Goal: Task Accomplishment & Management: Manage account settings

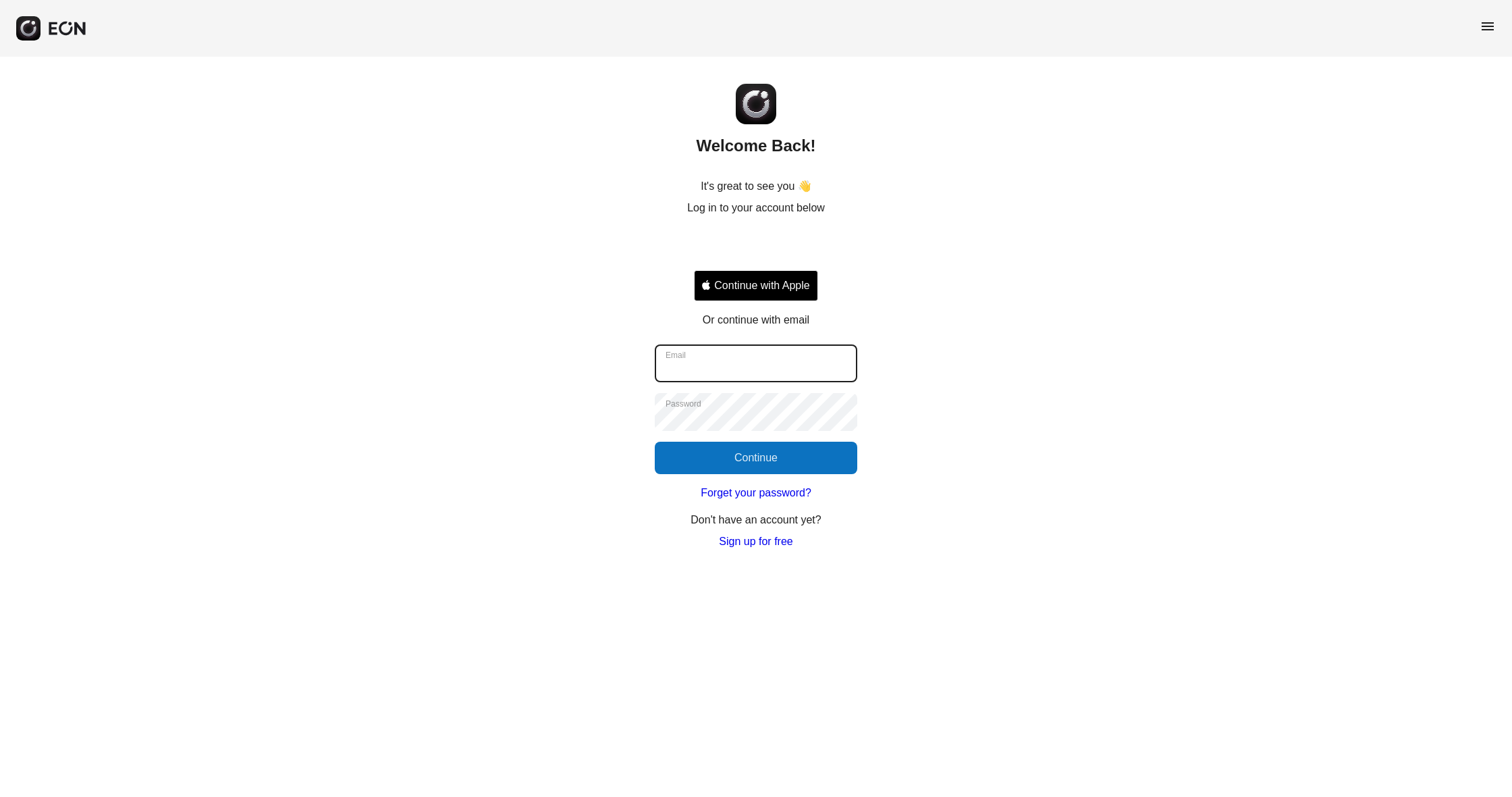
type input "**********"
click at [775, 461] on button "Continue" at bounding box center [756, 458] width 202 height 32
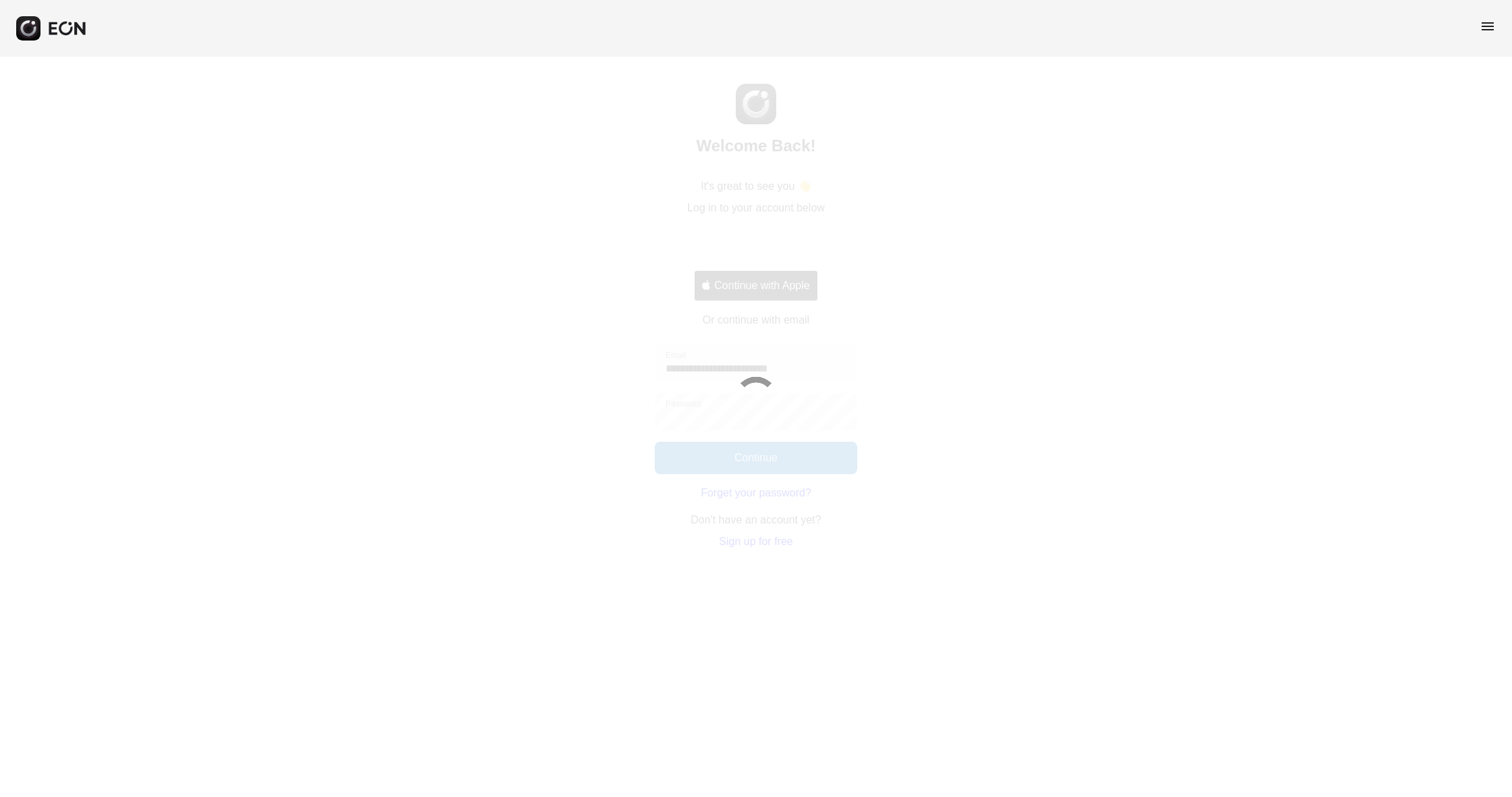
select select "**"
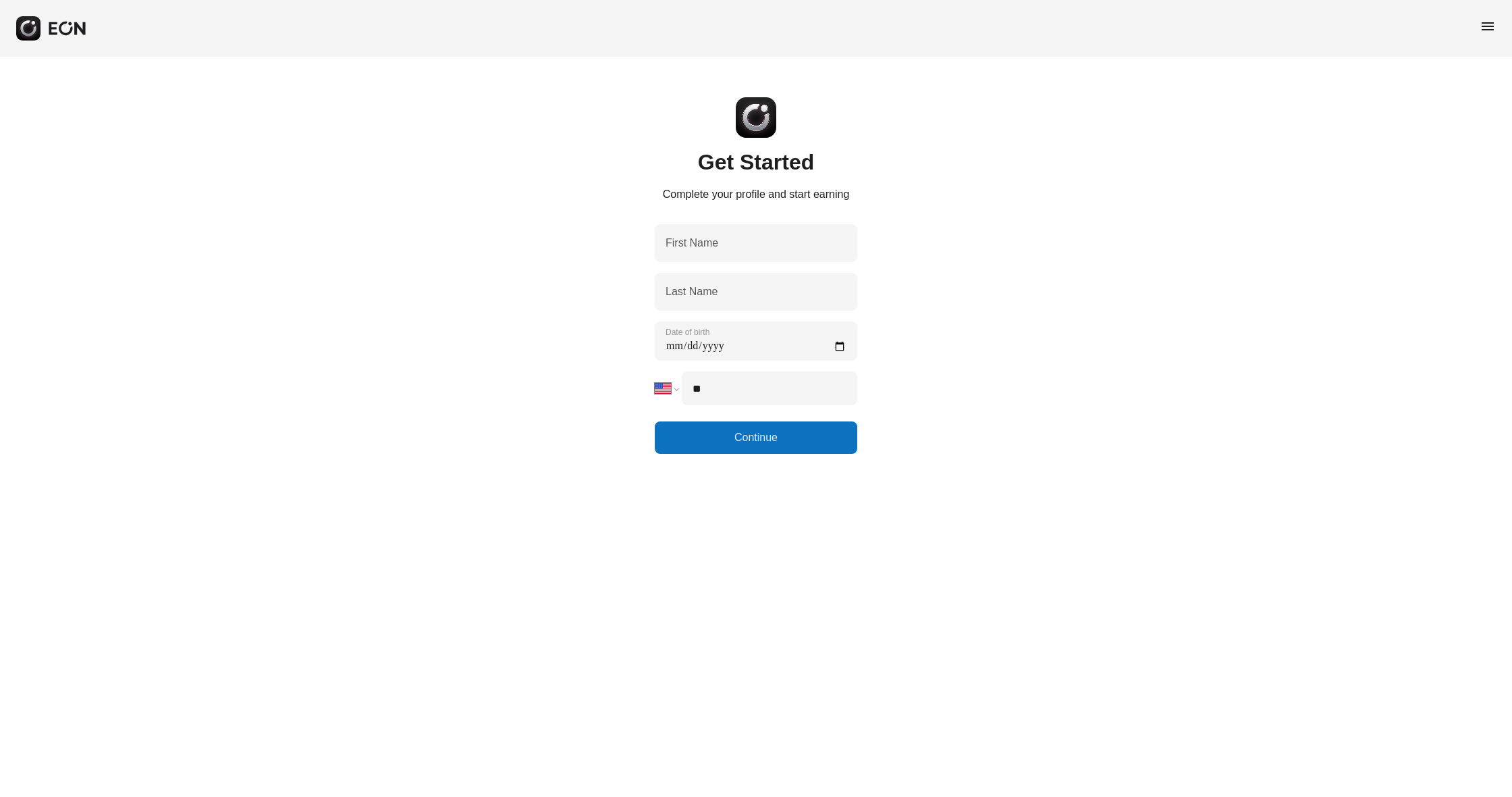
click at [1495, 24] on span "menu" at bounding box center [1487, 26] width 16 height 16
click at [1180, 102] on div "**********" at bounding box center [756, 255] width 1512 height 397
click at [717, 245] on label "First Name" at bounding box center [692, 243] width 53 height 16
click at [717, 245] on Name "First Name" at bounding box center [756, 243] width 202 height 38
select select "**"
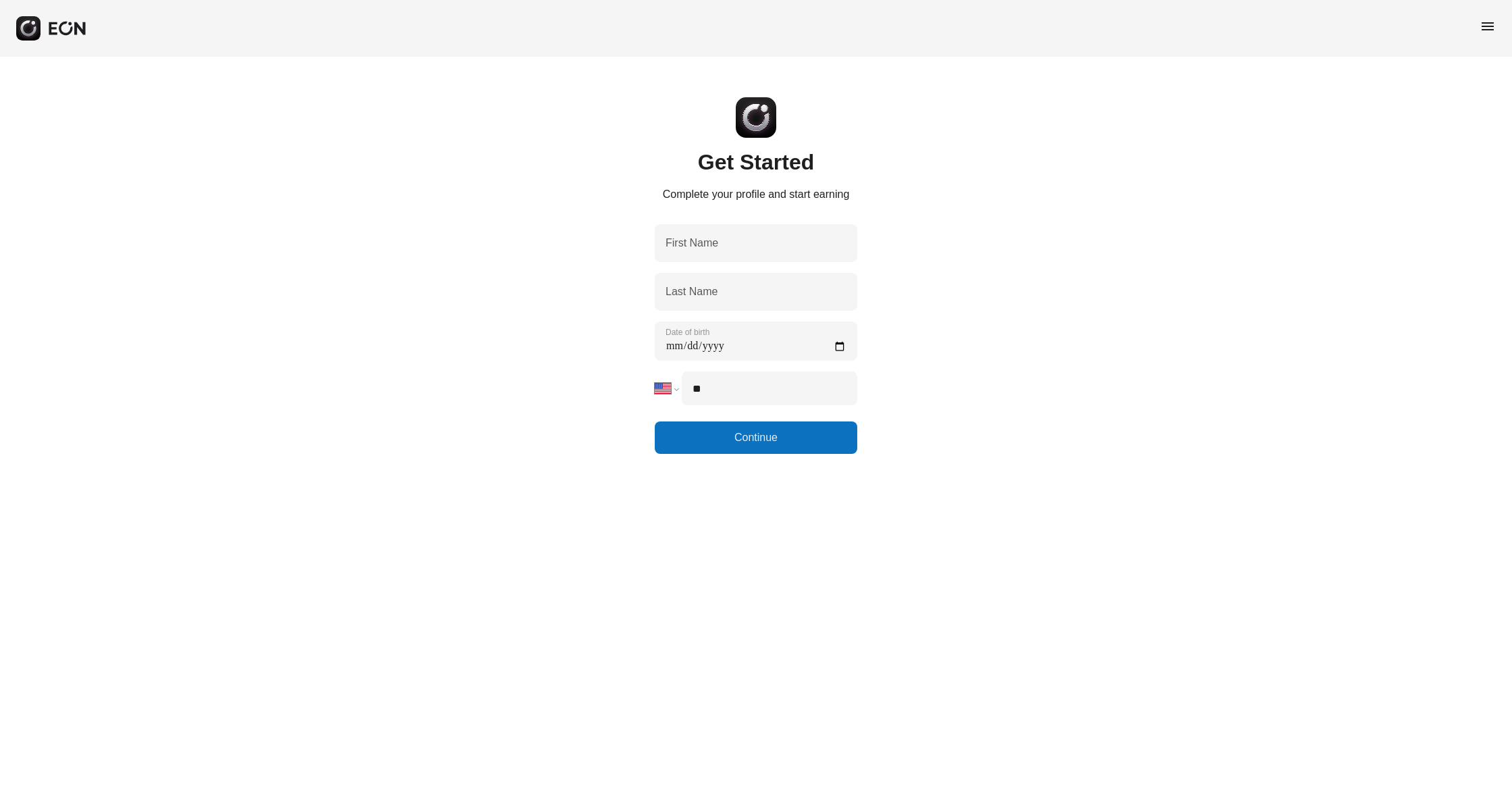
select select "**"
click at [1488, 27] on span "menu" at bounding box center [1487, 26] width 16 height 16
click at [1472, 116] on link "Log out" at bounding box center [1465, 117] width 62 height 16
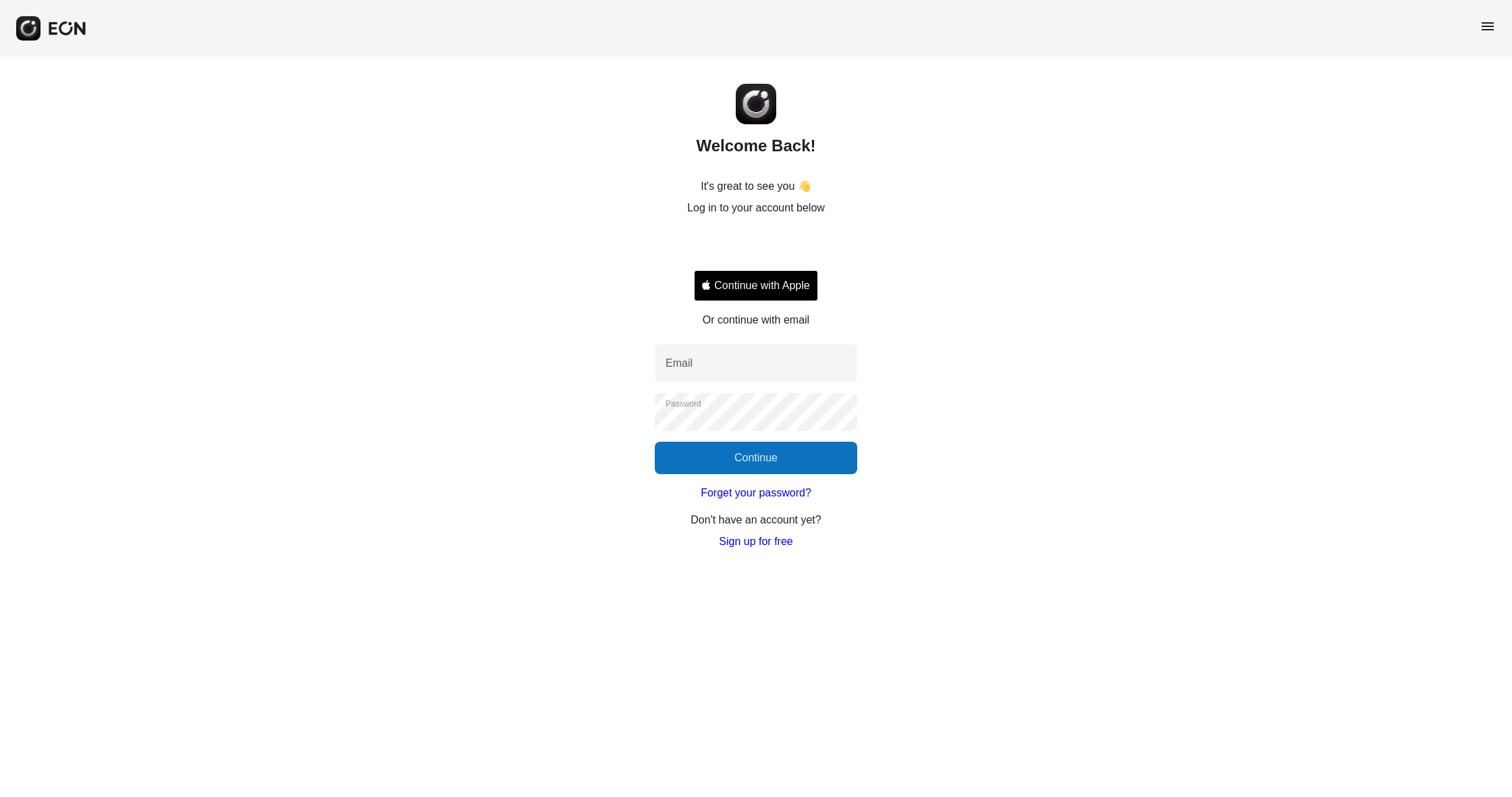
click at [770, 238] on div "Sign in with Google. Opens in new tab" at bounding box center [755, 245] width 124 height 29
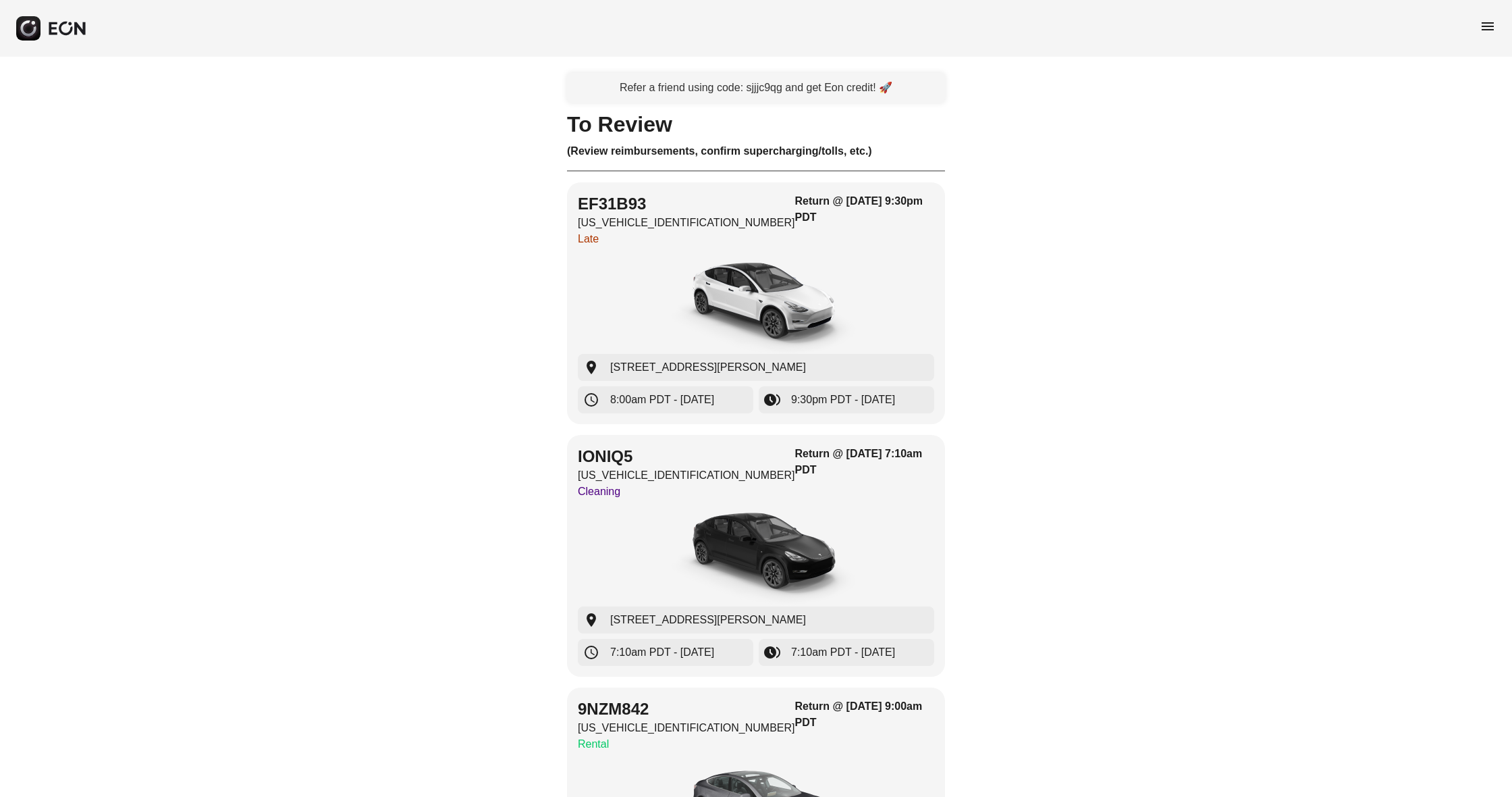
click at [1487, 24] on span "menu" at bounding box center [1487, 26] width 16 height 16
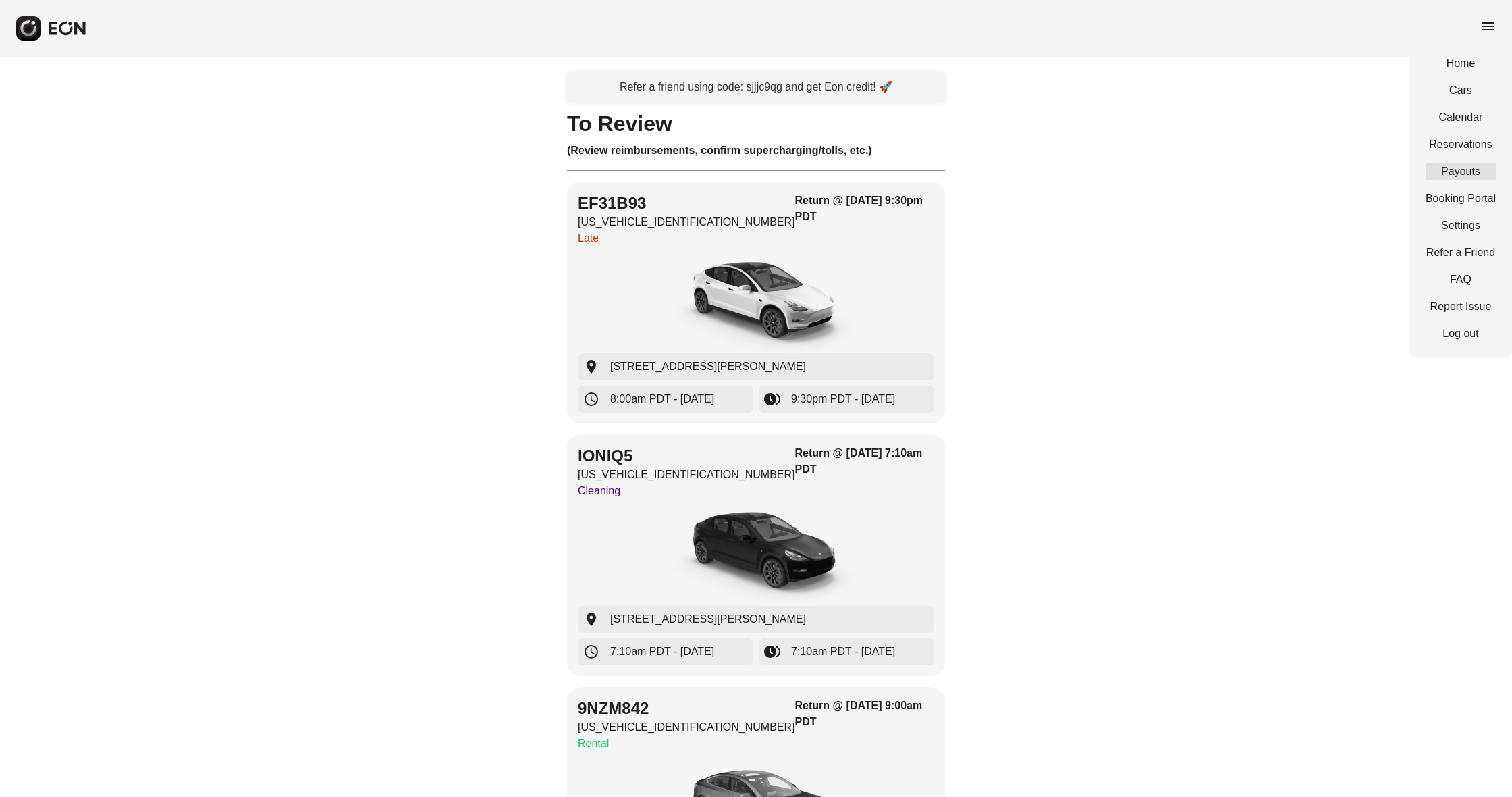
click at [1475, 172] on link "Payouts" at bounding box center [1461, 171] width 70 height 16
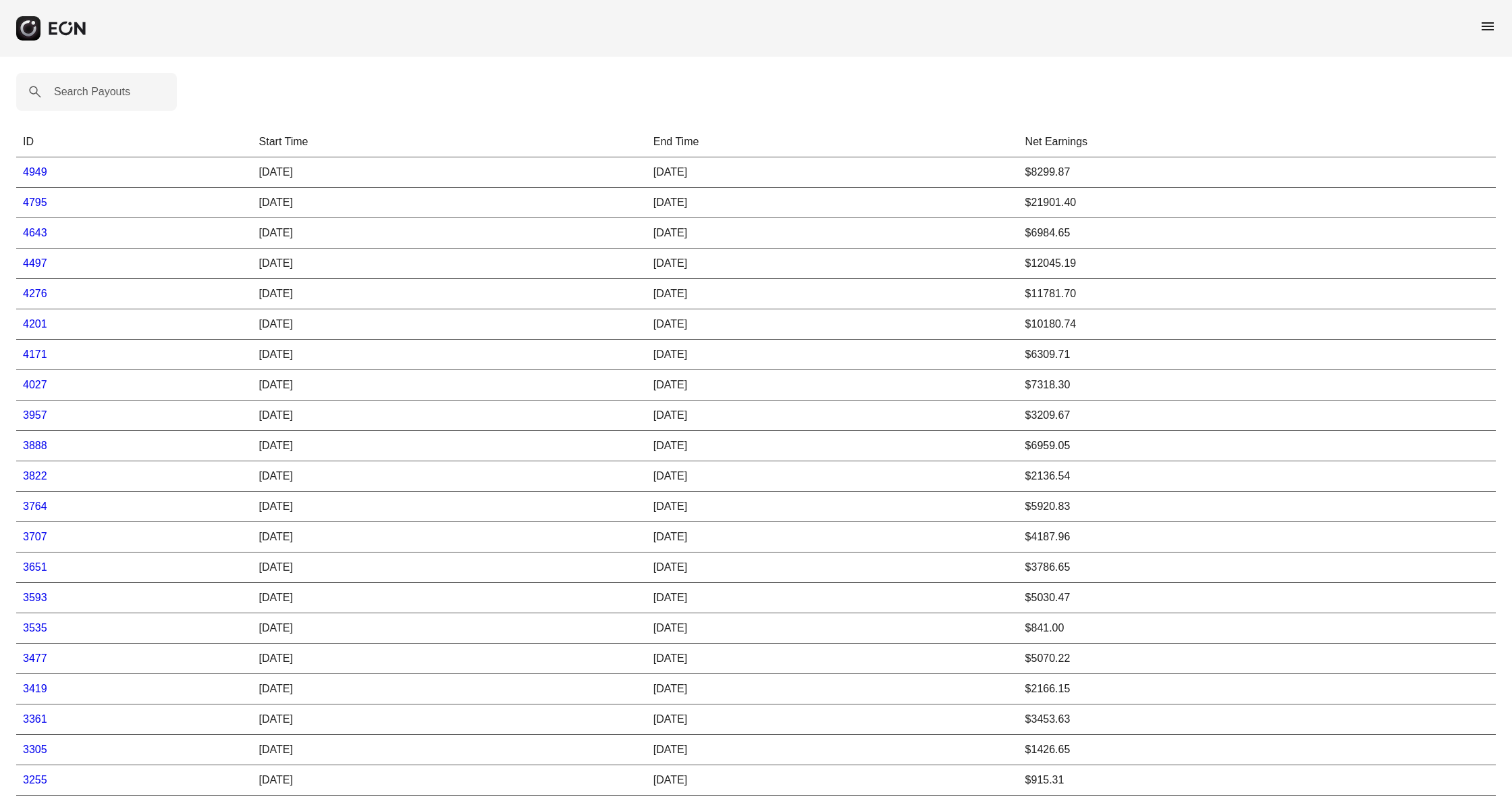
click at [32, 199] on link "4795" at bounding box center [35, 202] width 25 height 11
click at [34, 173] on link "4949" at bounding box center [35, 172] width 25 height 11
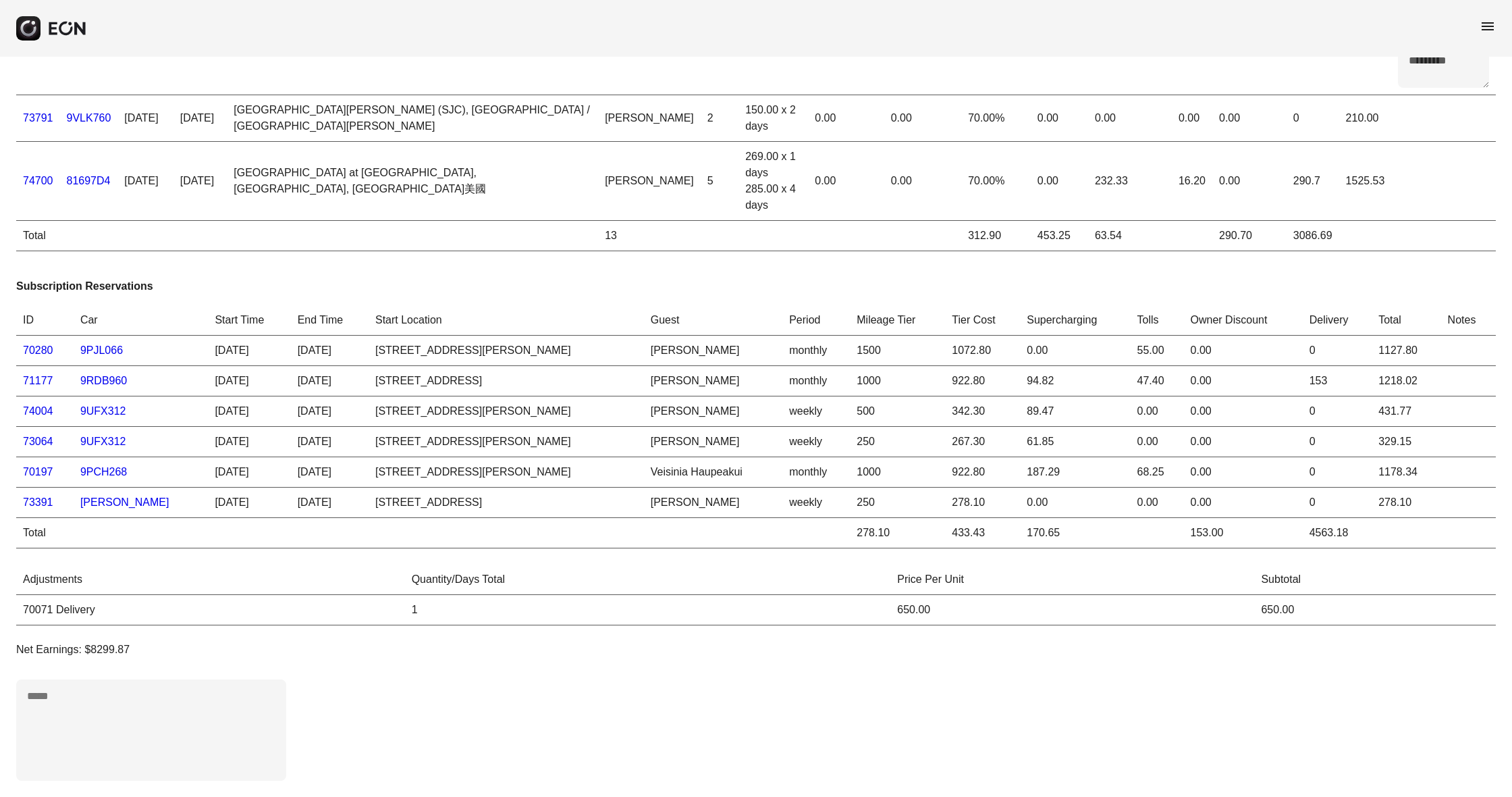
scroll to position [197, 0]
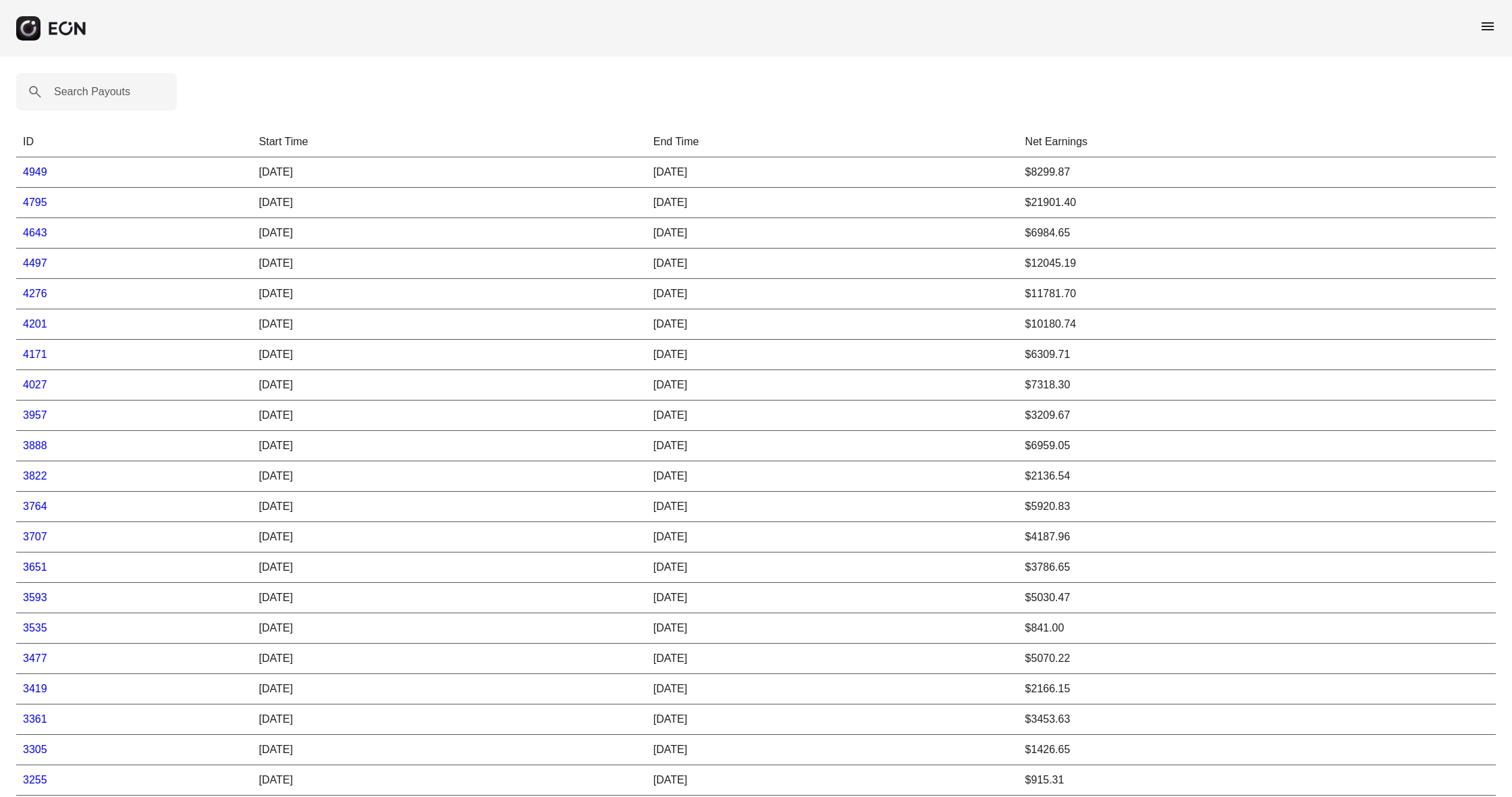
click at [43, 233] on link "4643" at bounding box center [35, 233] width 25 height 11
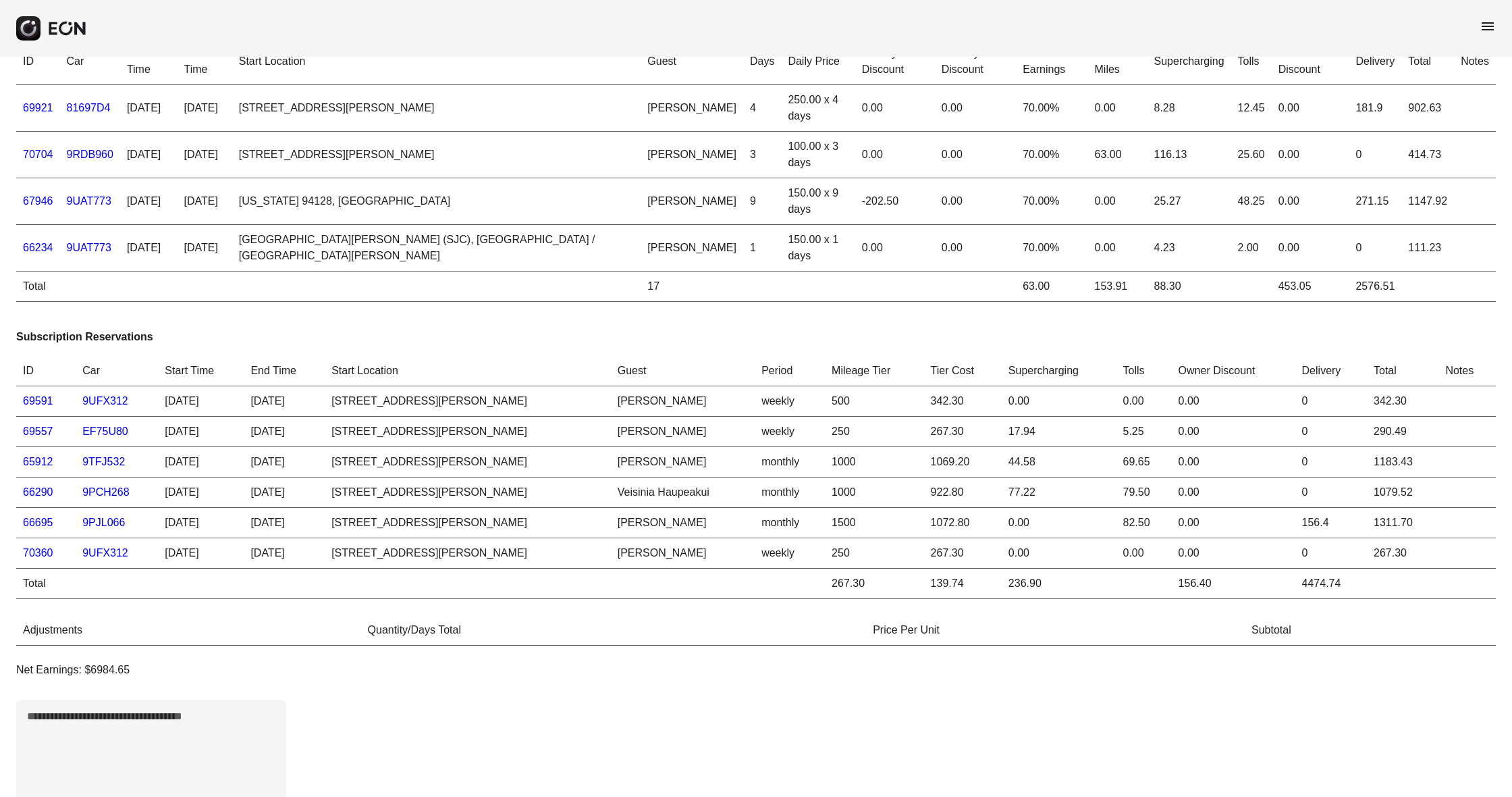
scroll to position [33, 0]
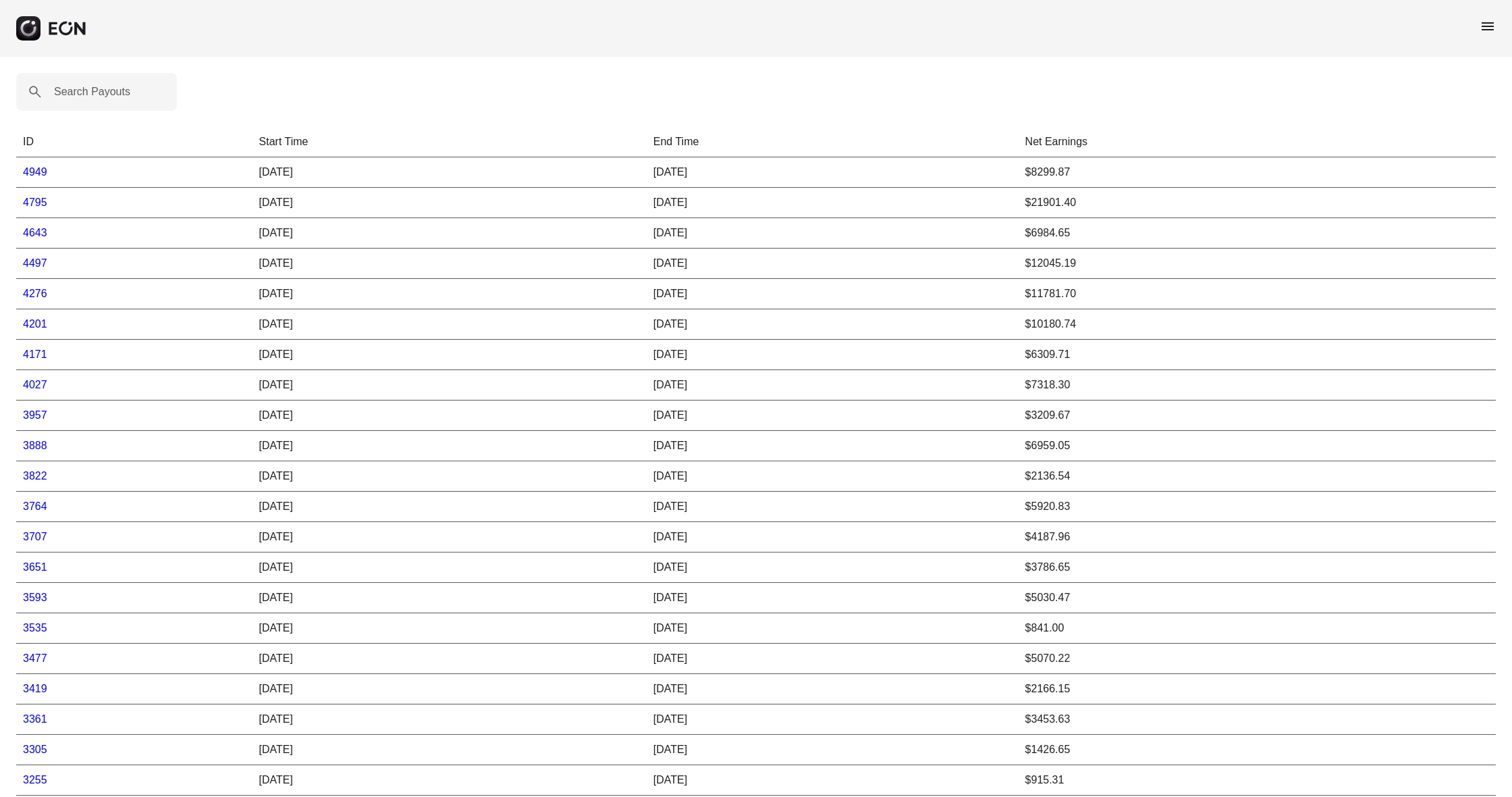
click at [39, 295] on link "4276" at bounding box center [35, 293] width 25 height 11
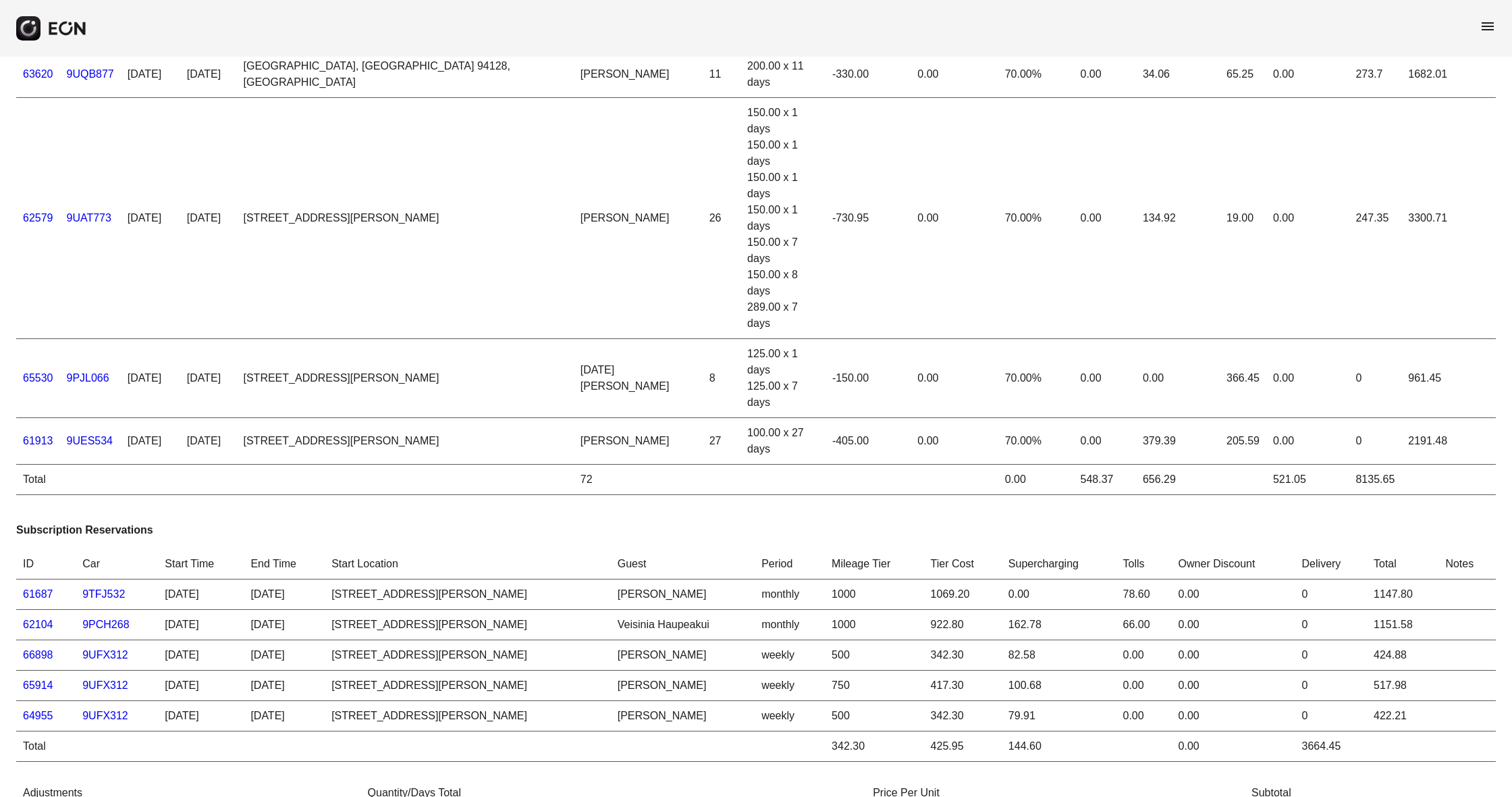
scroll to position [67, 0]
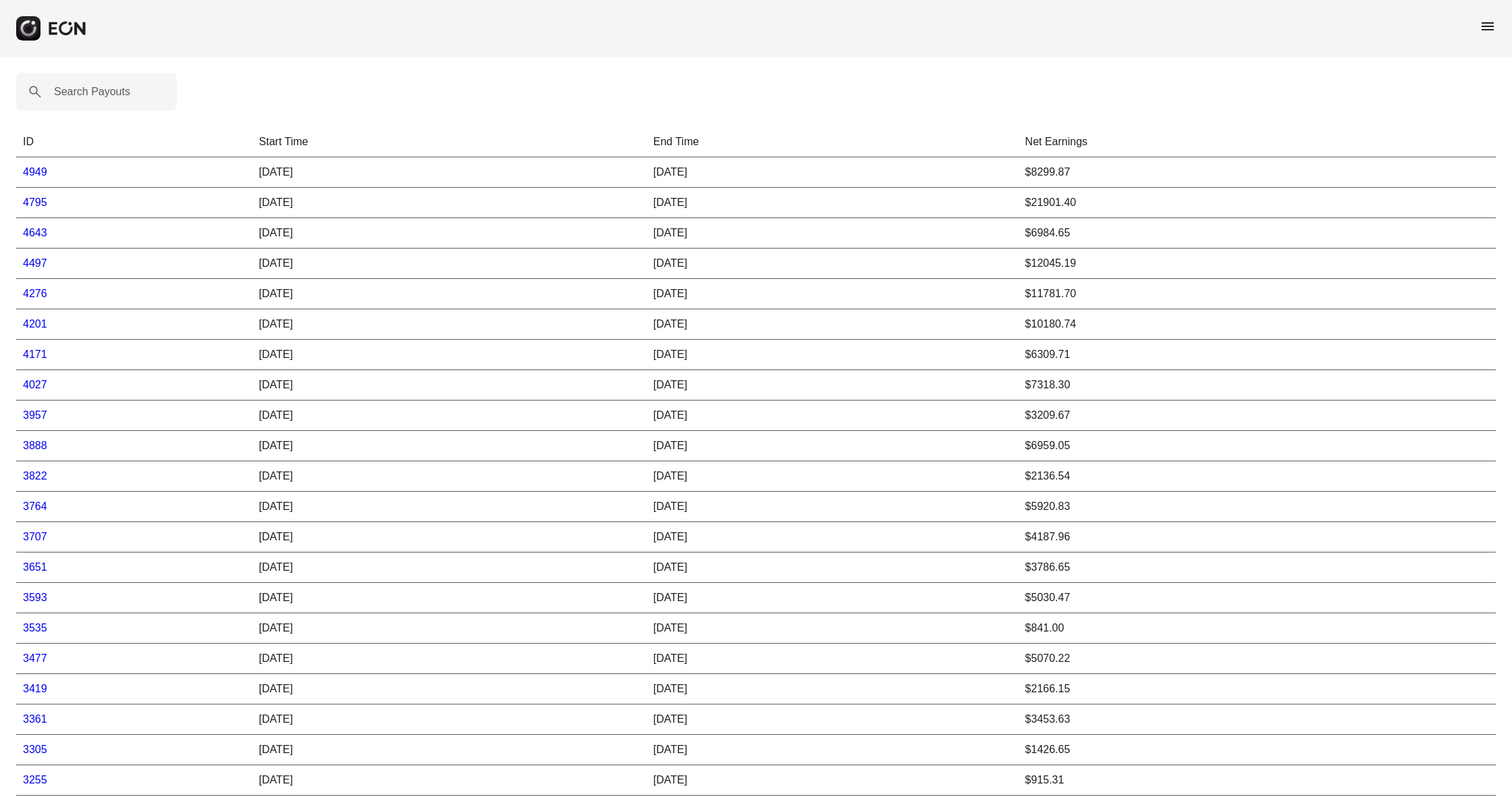
click at [33, 264] on link "4497" at bounding box center [35, 263] width 25 height 11
click at [41, 202] on link "4795" at bounding box center [35, 202] width 25 height 11
click at [38, 170] on link "4949" at bounding box center [35, 172] width 25 height 11
click at [1487, 27] on span "menu" at bounding box center [1487, 26] width 16 height 16
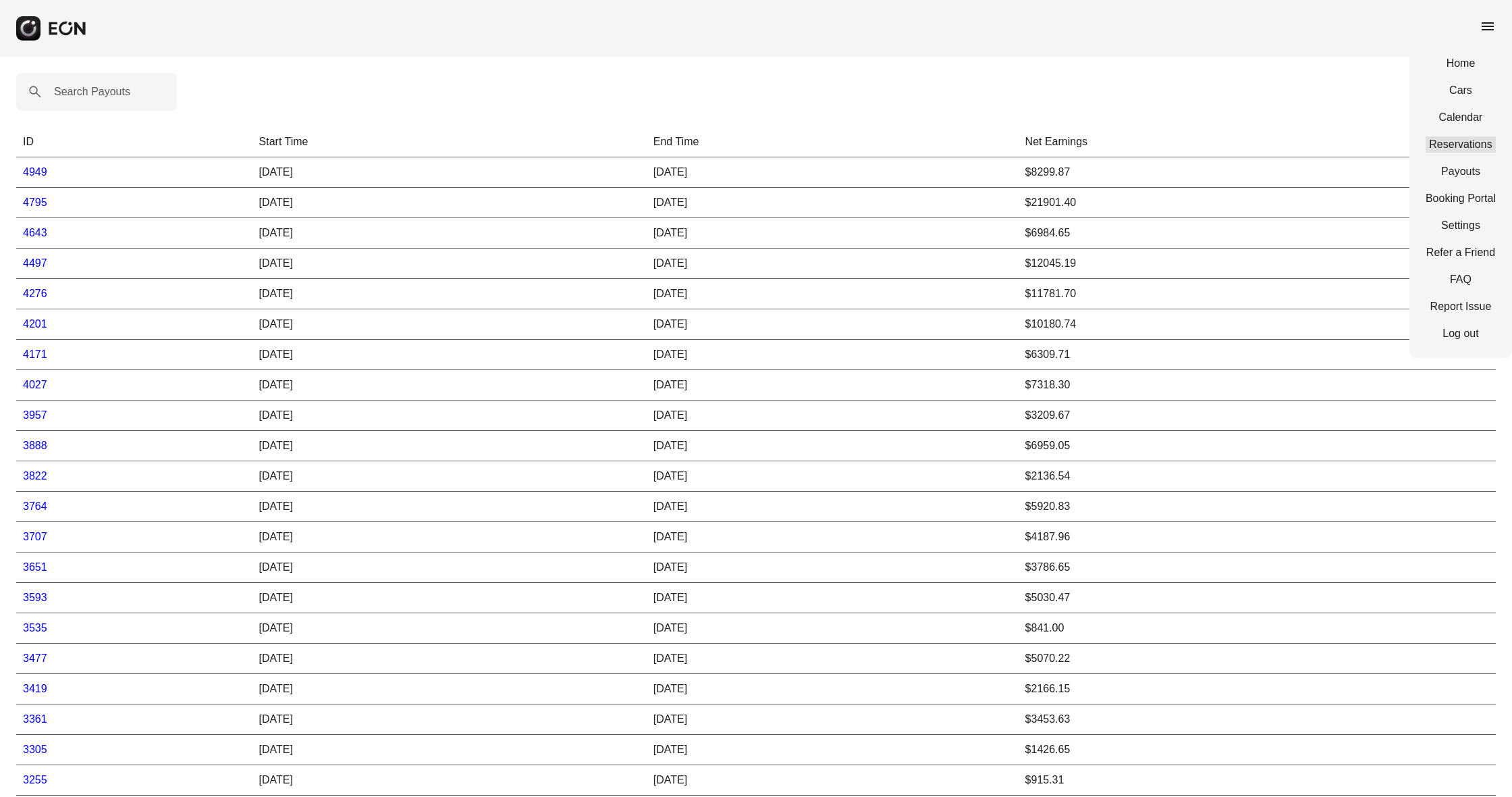
click at [1466, 148] on link "Reservations" at bounding box center [1461, 144] width 70 height 16
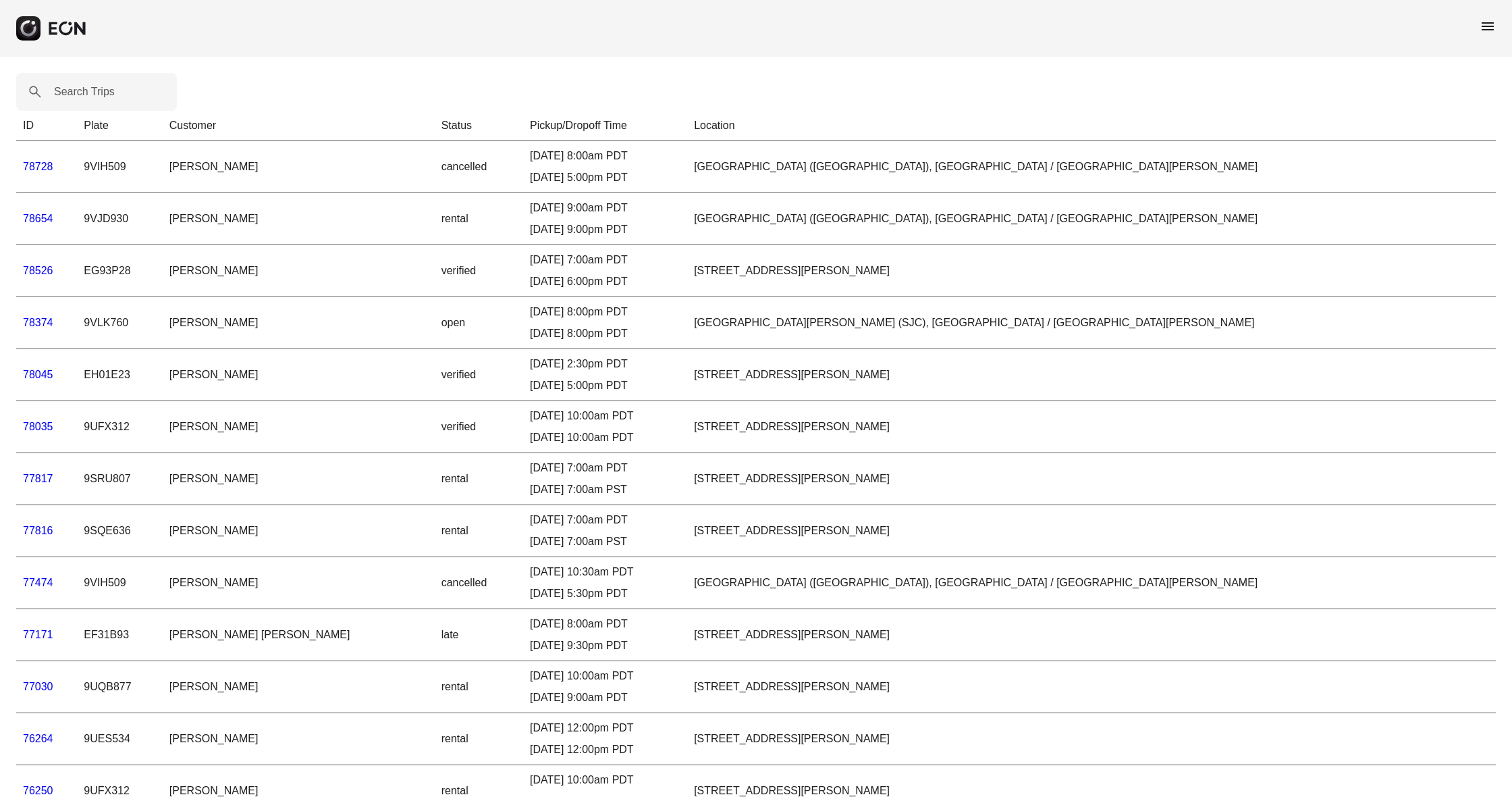
click at [135, 223] on td "9VJD930" at bounding box center [119, 219] width 85 height 52
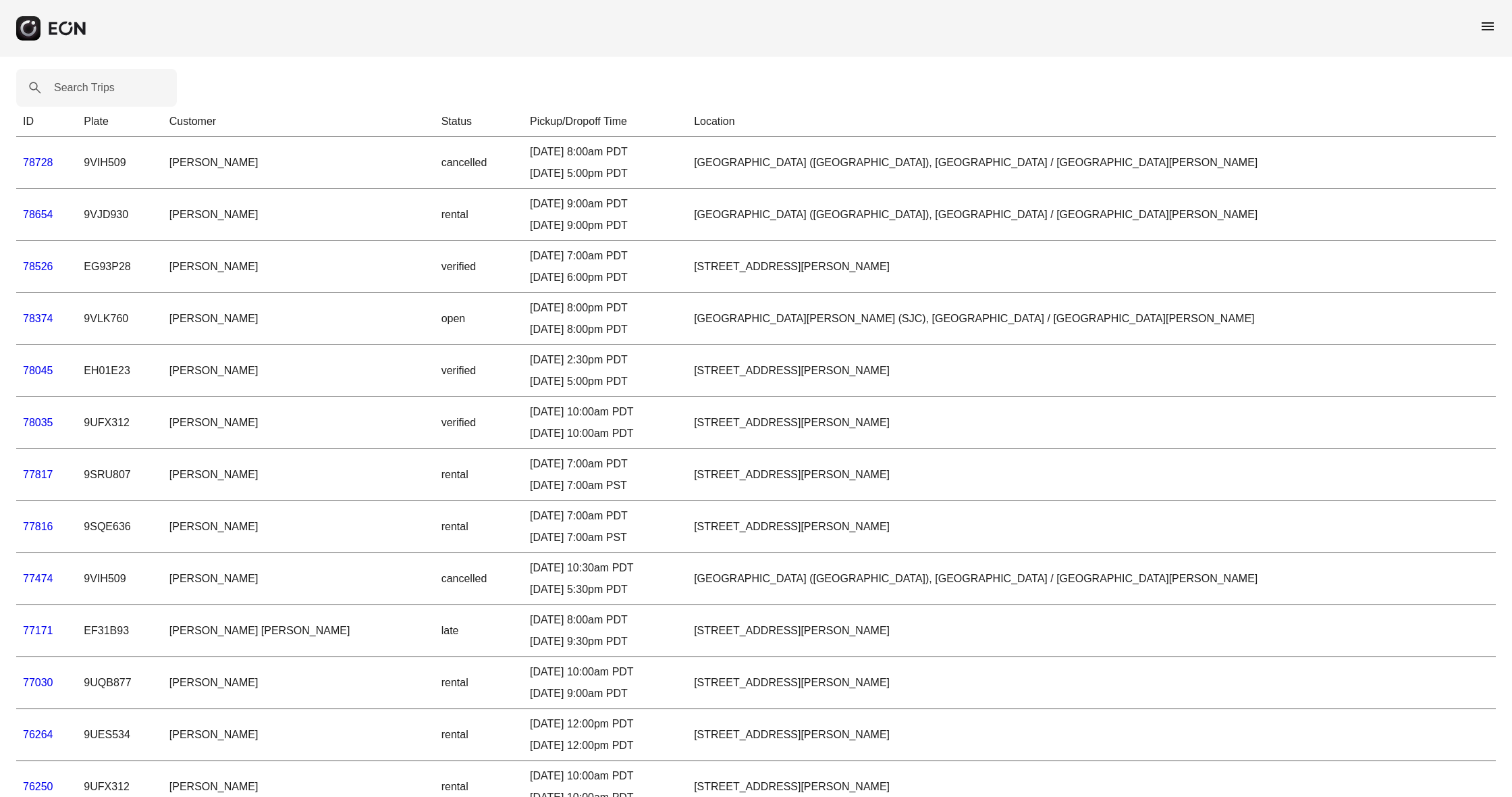
scroll to position [8, 0]
drag, startPoint x: 114, startPoint y: 209, endPoint x: 163, endPoint y: 214, distance: 49.3
click at [162, 214] on td "9VJD930" at bounding box center [119, 212] width 85 height 52
copy td "9VJD930"
drag, startPoint x: 114, startPoint y: 158, endPoint x: 160, endPoint y: 158, distance: 46.0
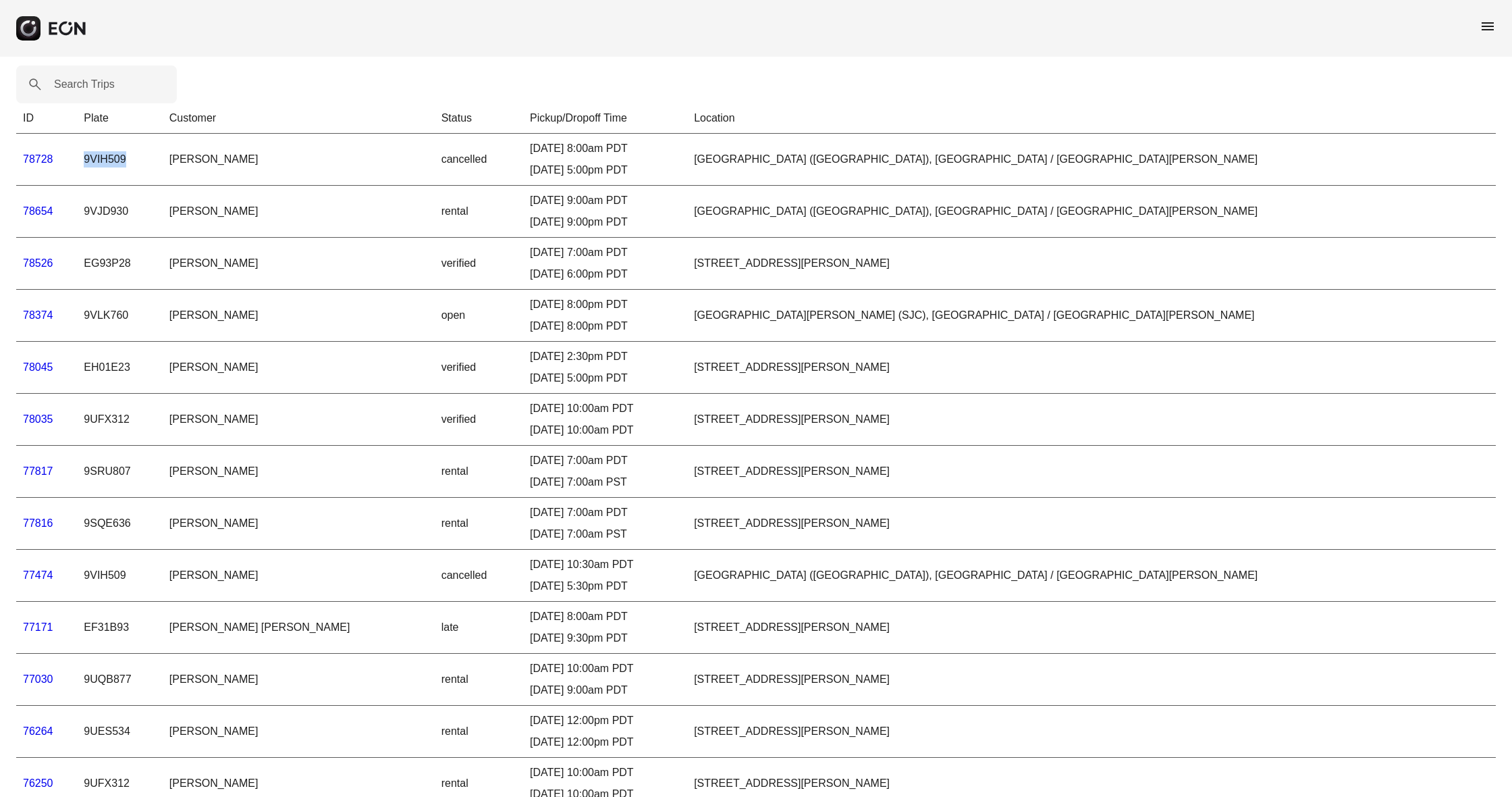
click at [160, 158] on td "9VIH509" at bounding box center [119, 160] width 85 height 52
click at [1486, 24] on span "menu" at bounding box center [1487, 26] width 16 height 16
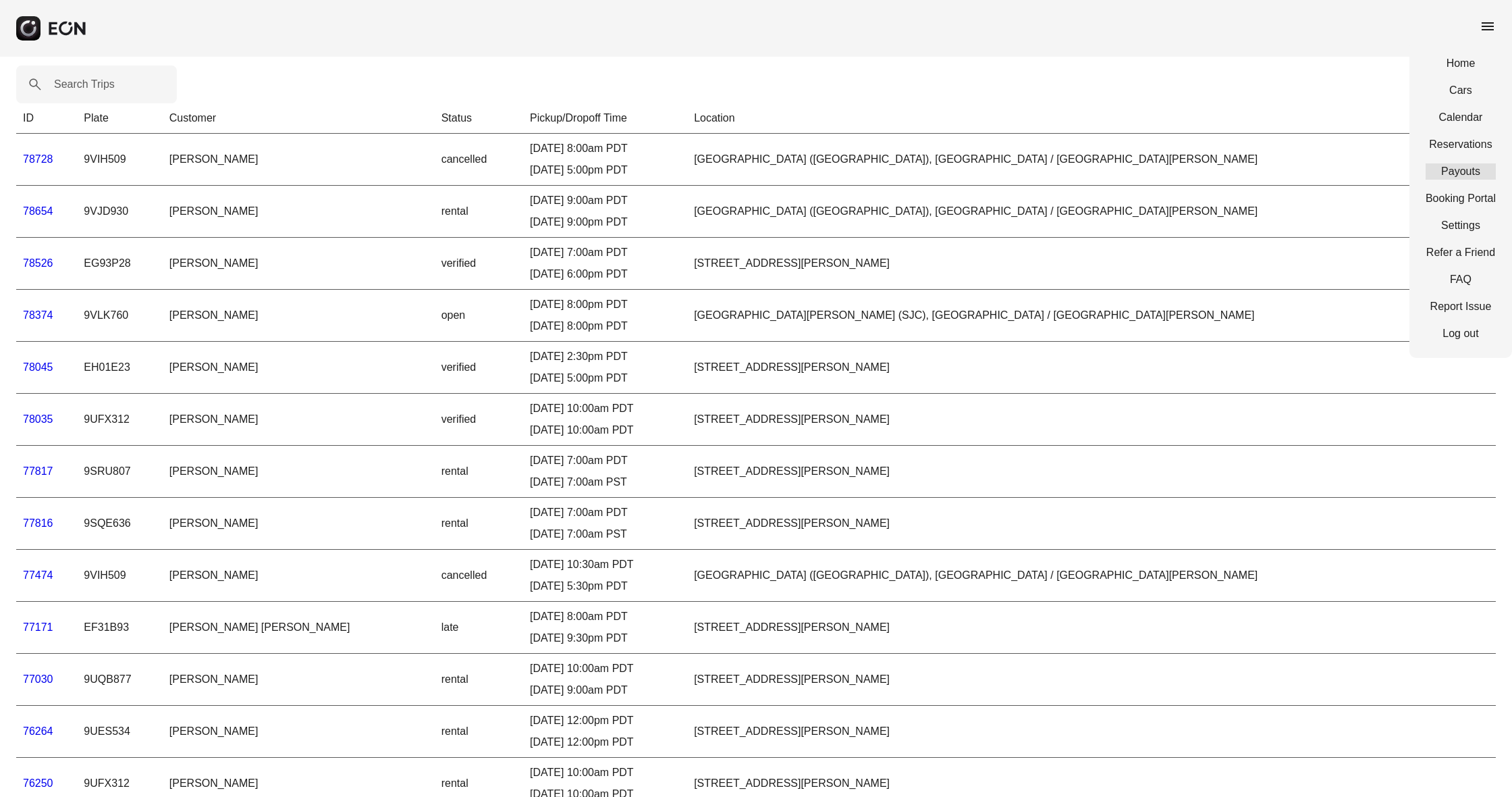
scroll to position [9, 0]
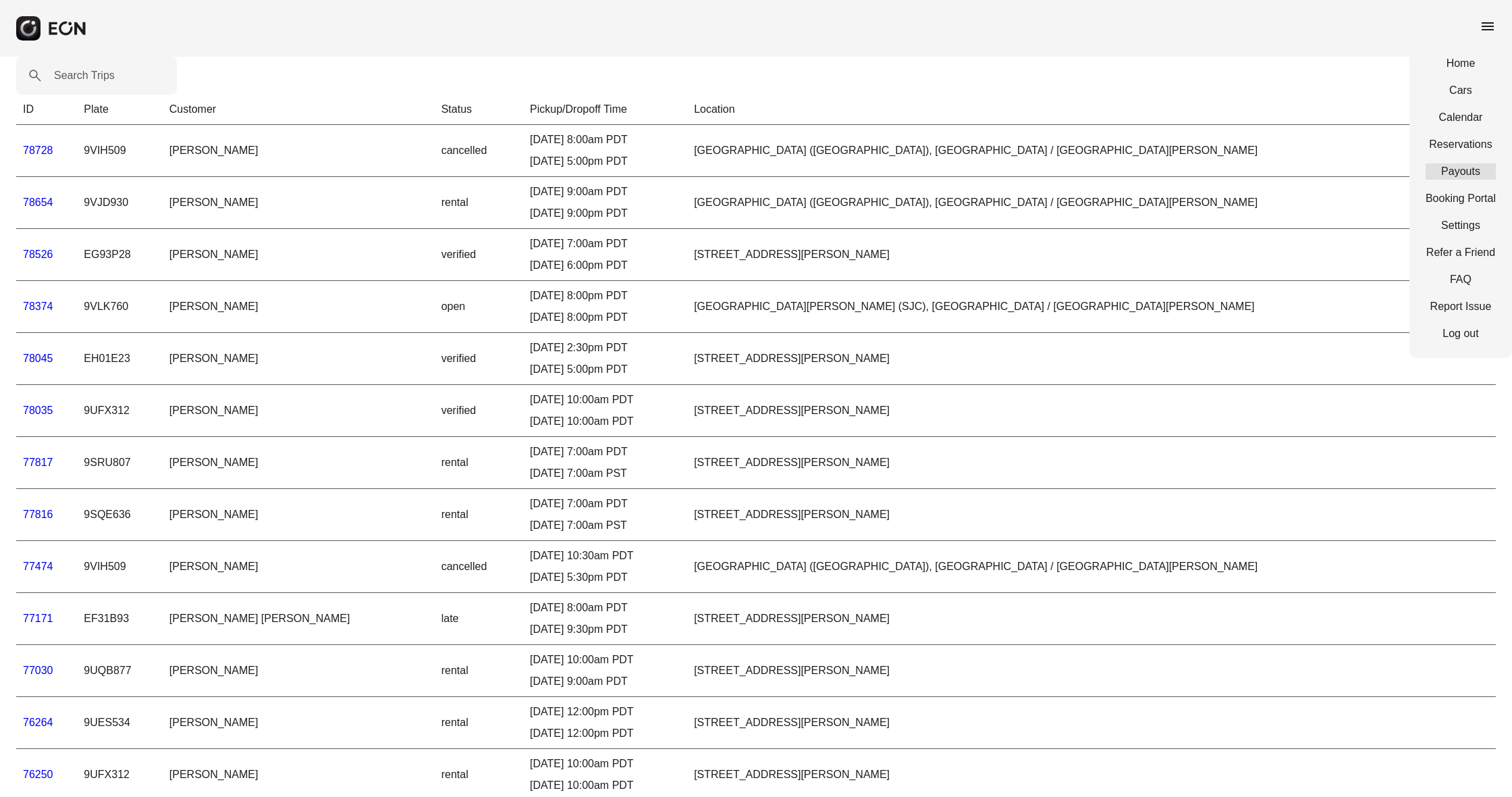
click at [1472, 170] on link "Payouts" at bounding box center [1461, 171] width 70 height 16
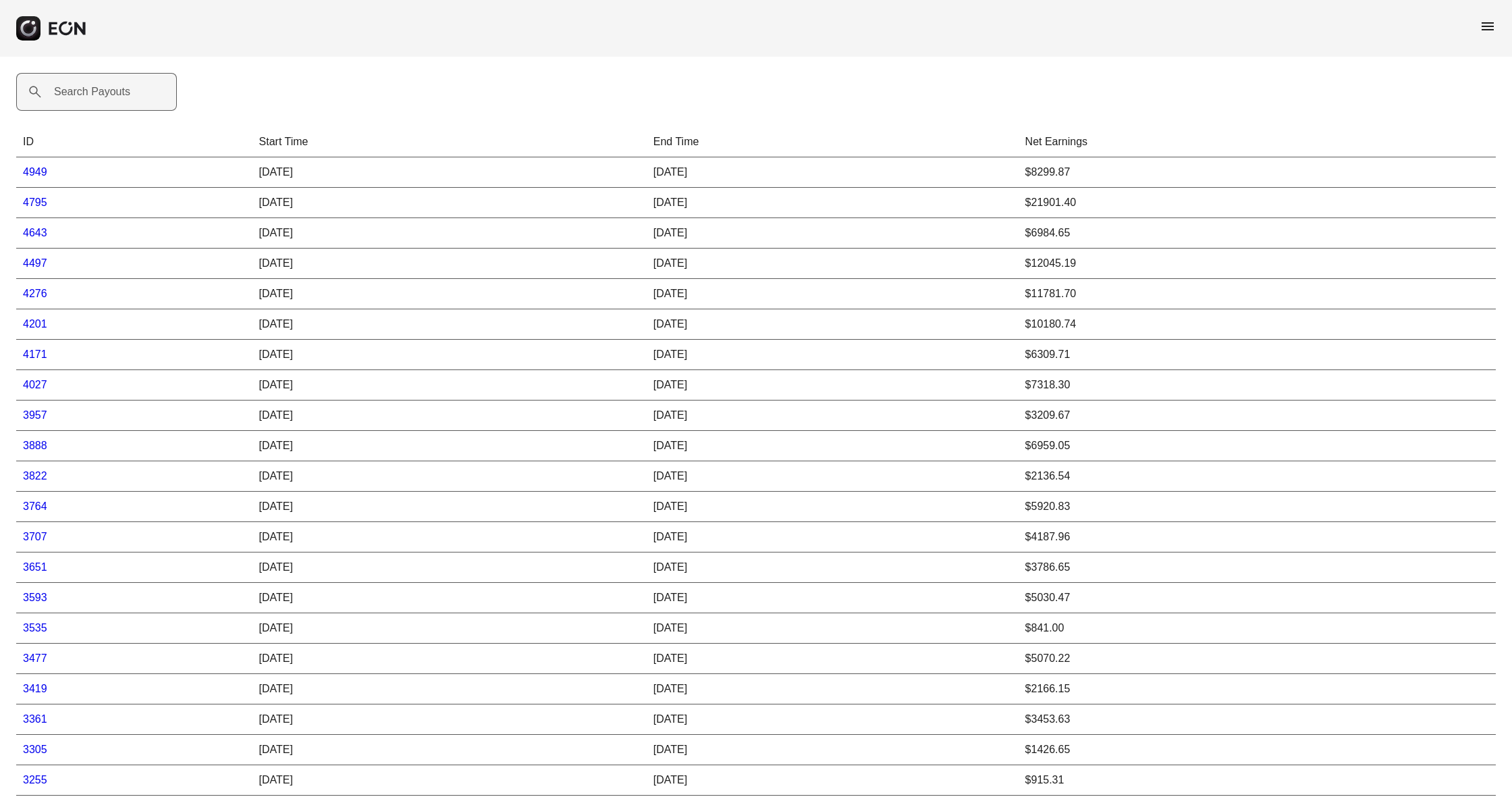
click at [118, 91] on label "Search Payouts" at bounding box center [92, 91] width 76 height 16
click at [118, 91] on Payouts "Search Payouts" at bounding box center [96, 92] width 160 height 38
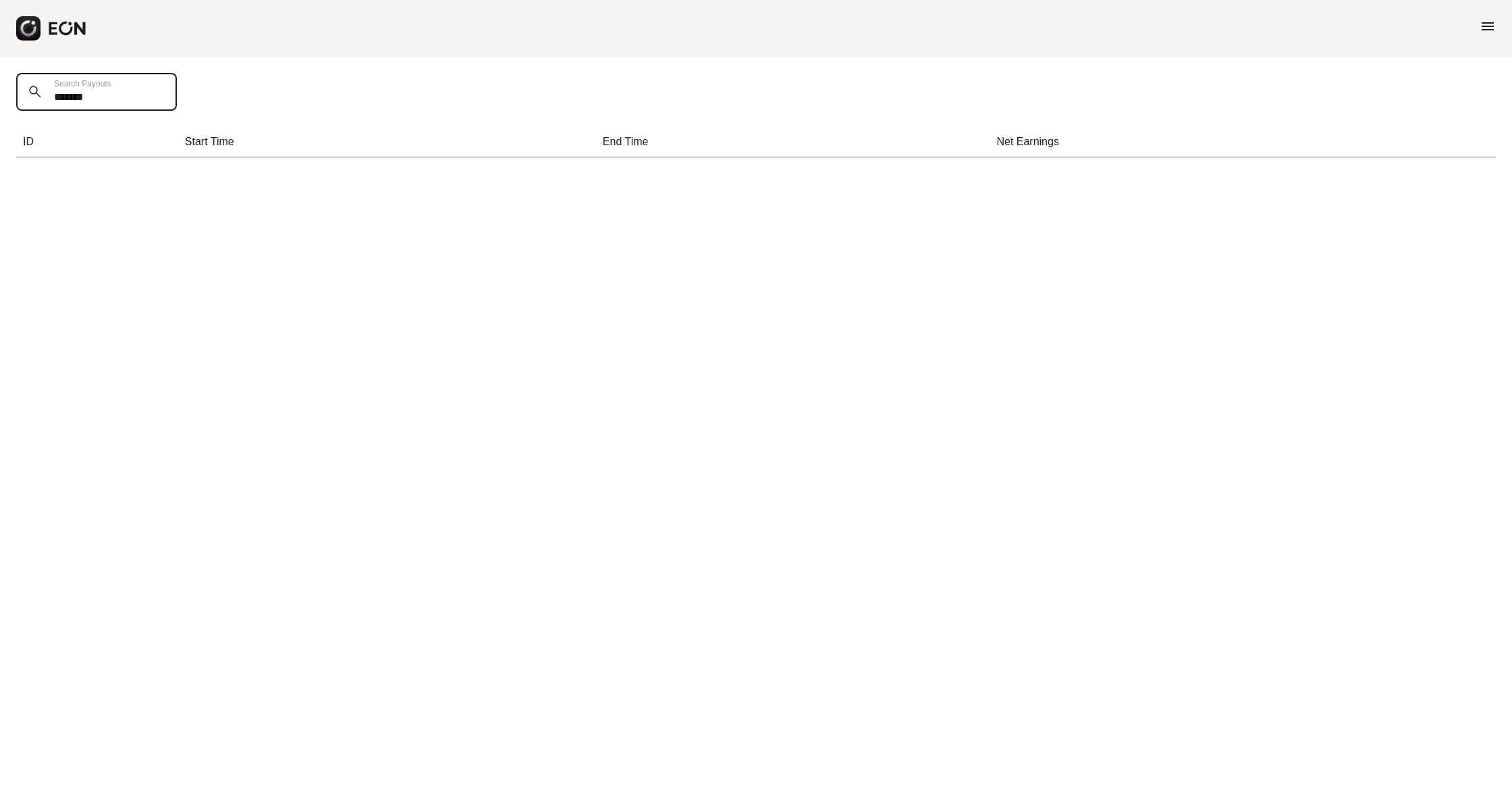
drag, startPoint x: 104, startPoint y: 97, endPoint x: 37, endPoint y: 95, distance: 67.0
click at [37, 95] on div "******* Search Payouts" at bounding box center [100, 92] width 169 height 38
drag, startPoint x: 58, startPoint y: 97, endPoint x: 50, endPoint y: 97, distance: 8.0
click at [50, 97] on Payouts "*******" at bounding box center [96, 92] width 160 height 38
click at [109, 97] on Payouts "*******" at bounding box center [96, 92] width 160 height 38
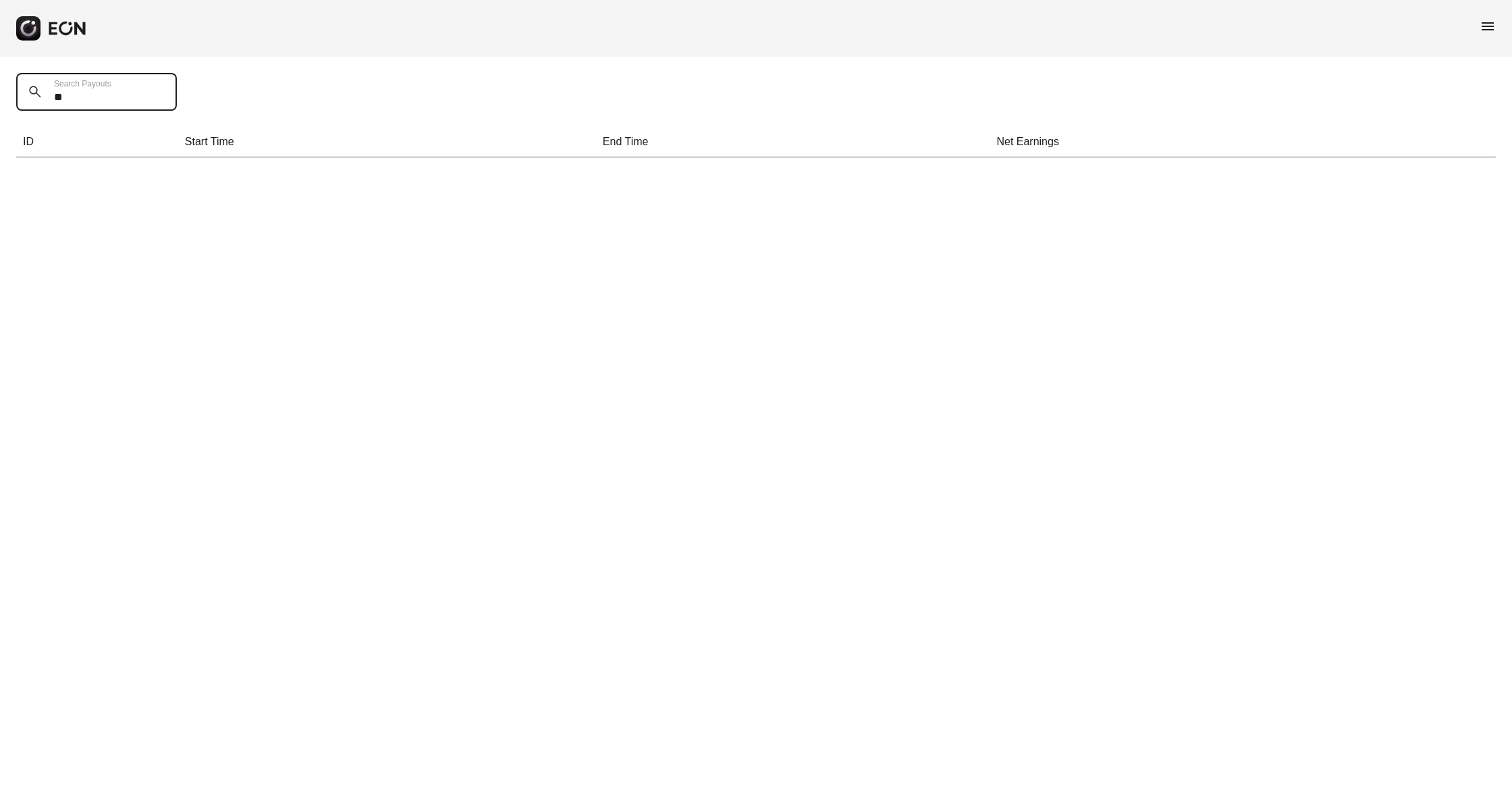
type Payouts "*"
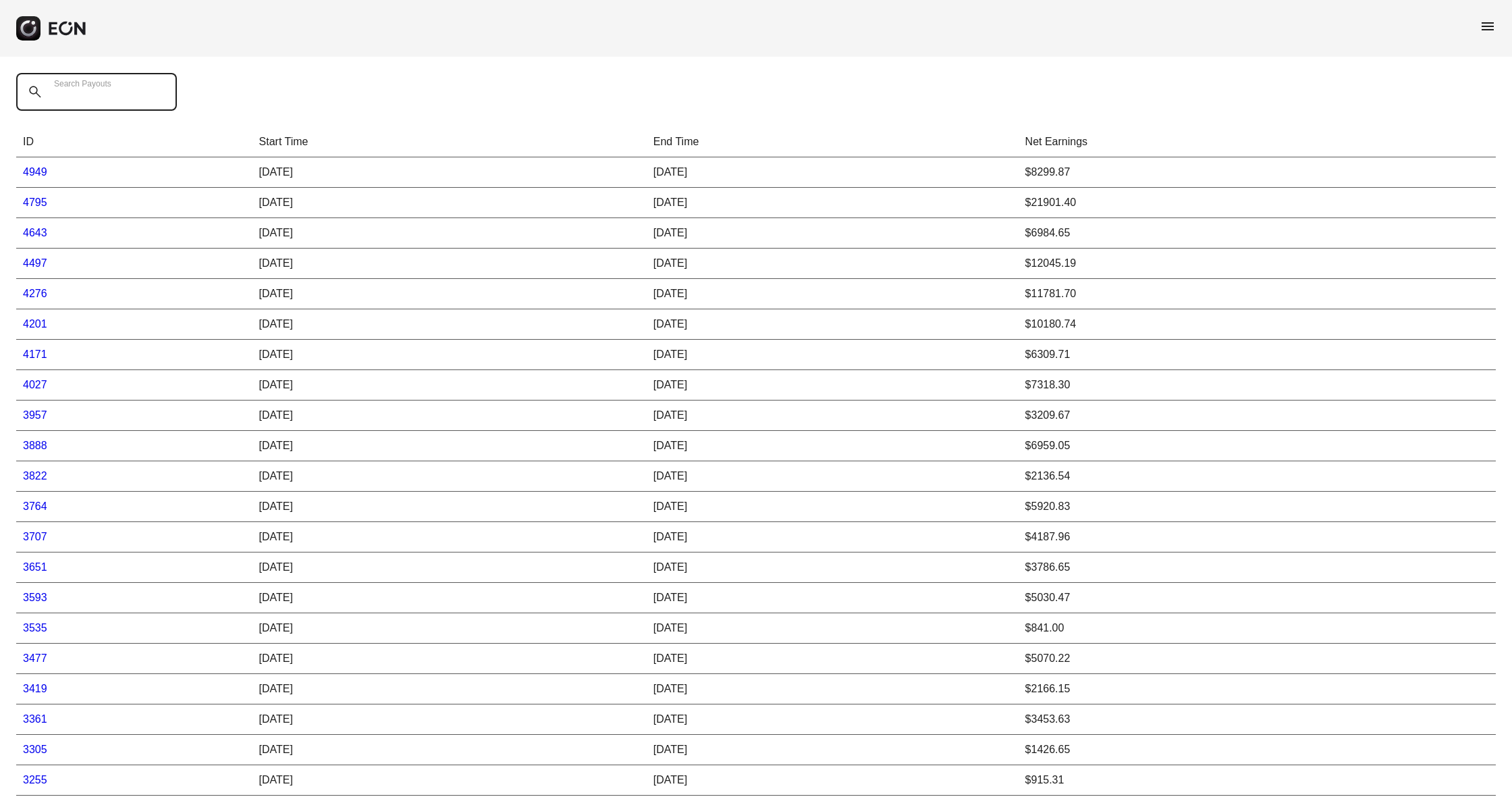
scroll to position [1, 0]
click at [1486, 26] on span "menu" at bounding box center [1487, 26] width 16 height 16
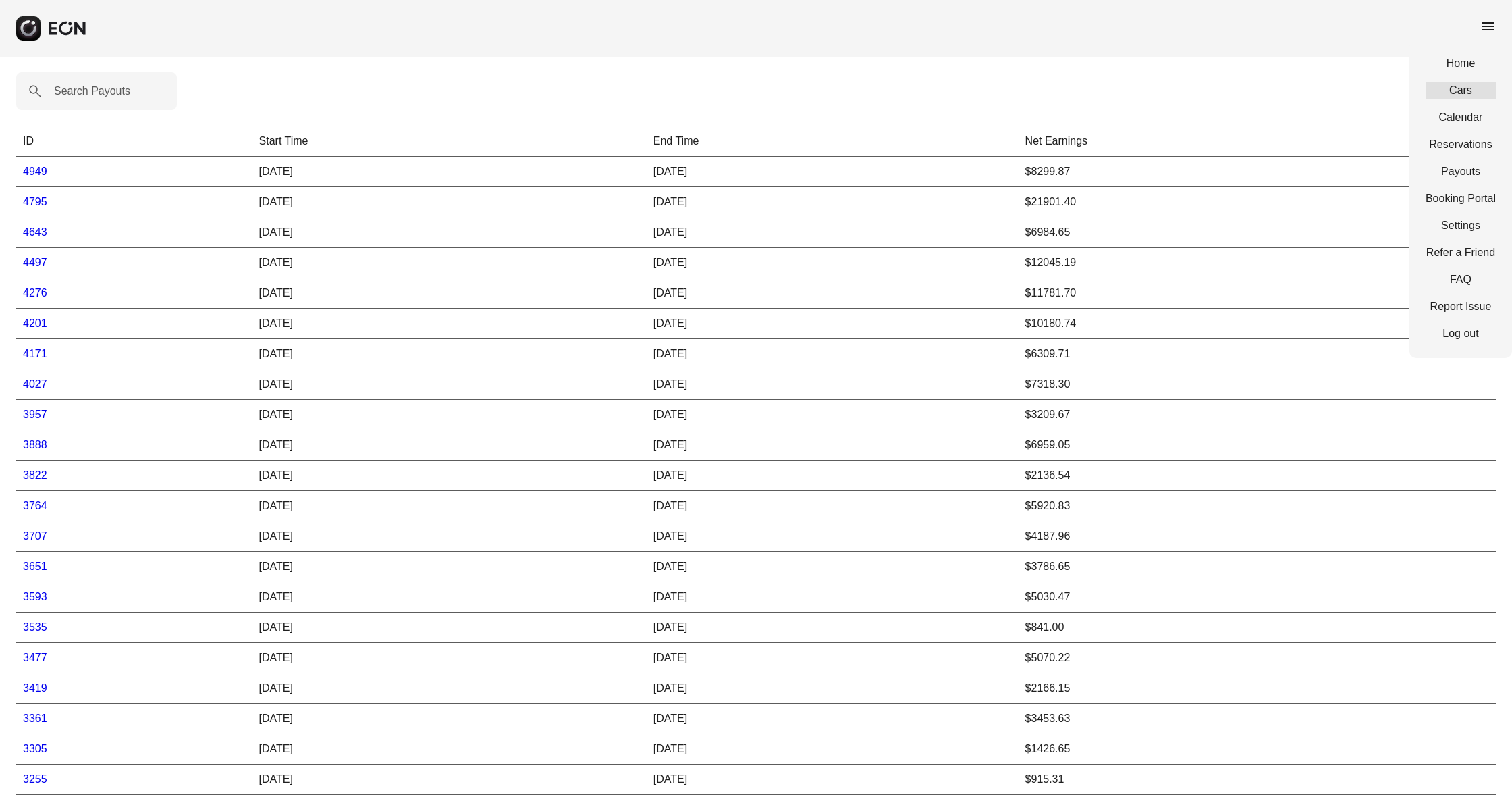
click at [1467, 95] on link "Cars" at bounding box center [1461, 90] width 70 height 16
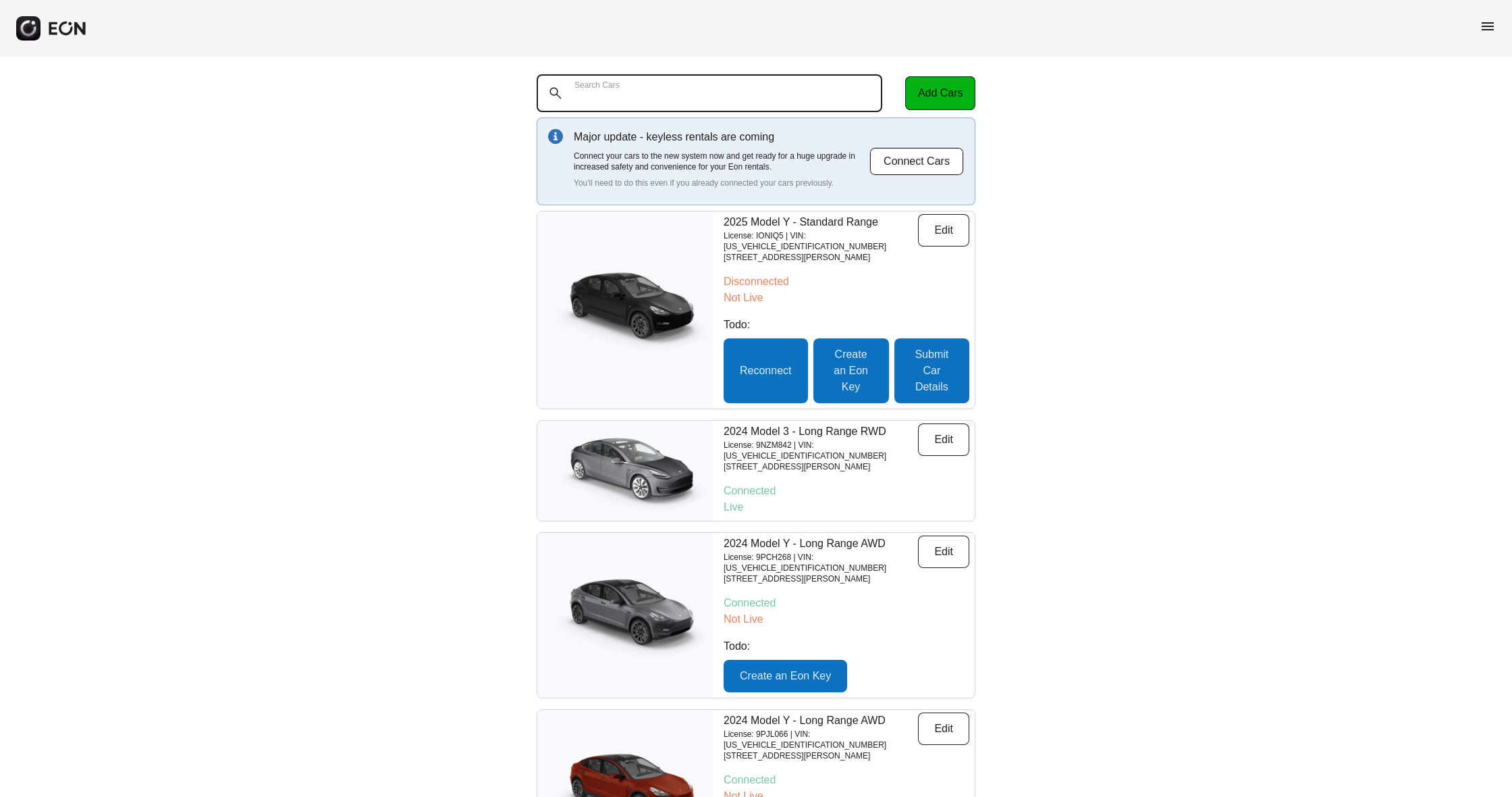
click at [689, 93] on Cars "Search Cars" at bounding box center [709, 93] width 345 height 38
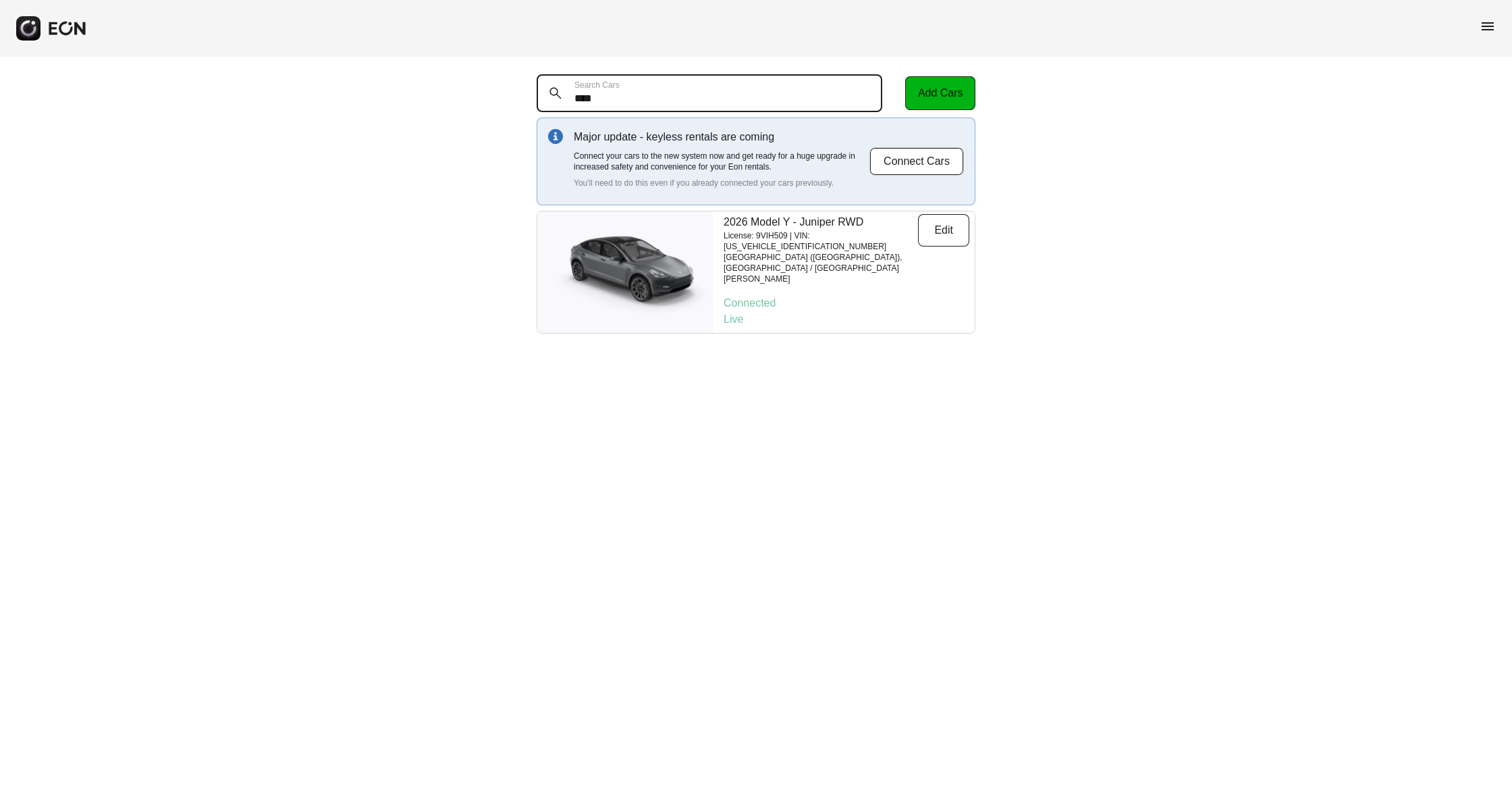
type Cars "****"
drag, startPoint x: 879, startPoint y: 233, endPoint x: 902, endPoint y: 235, distance: 23.1
click at [902, 235] on p "License: 9VIH509 | VIN: 7SAYGDEE6TF431820" at bounding box center [820, 241] width 194 height 22
copy p "31820"
click at [1489, 25] on span "menu" at bounding box center [1487, 26] width 16 height 16
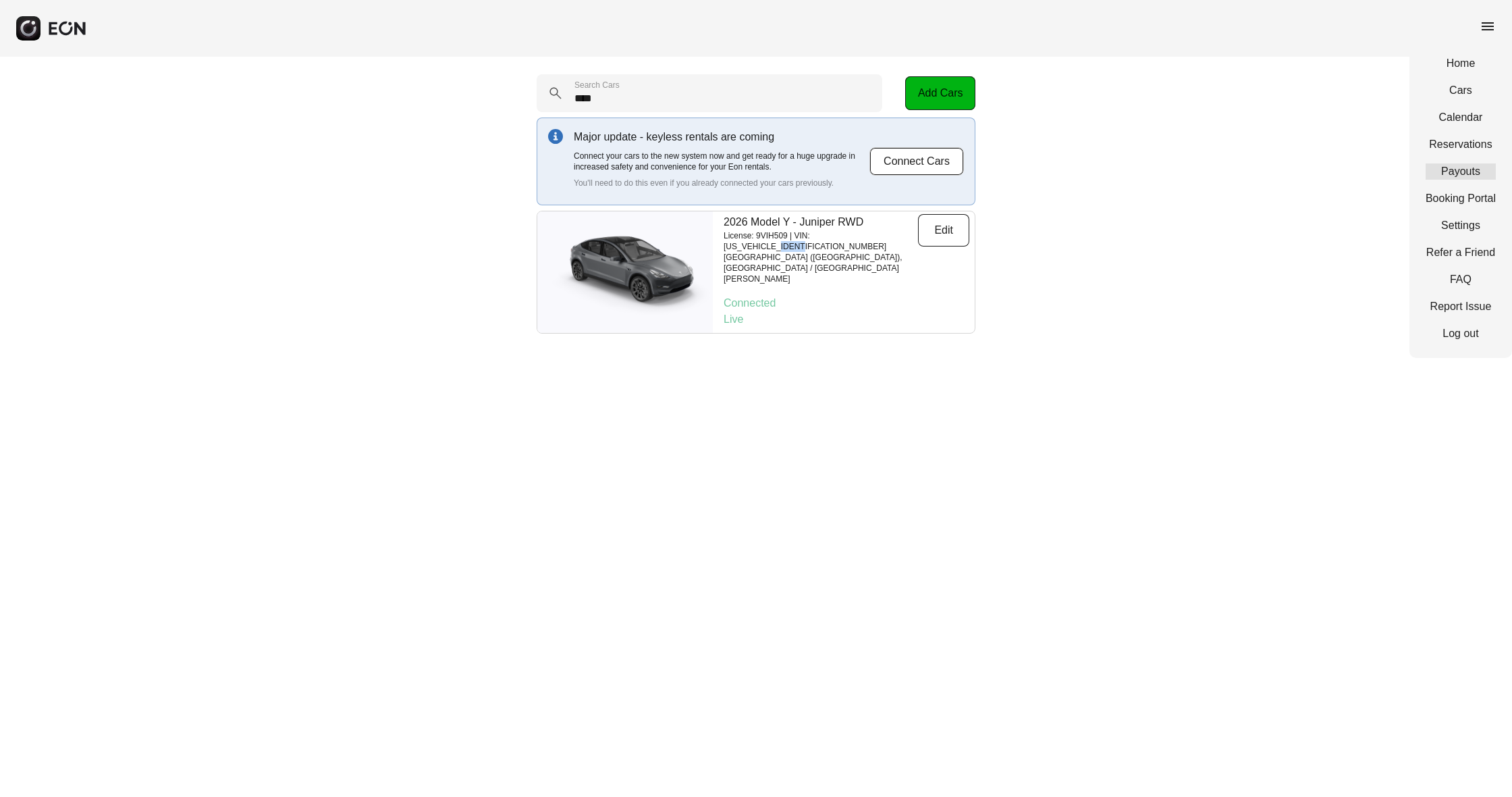
click at [1460, 167] on link "Payouts" at bounding box center [1461, 171] width 70 height 16
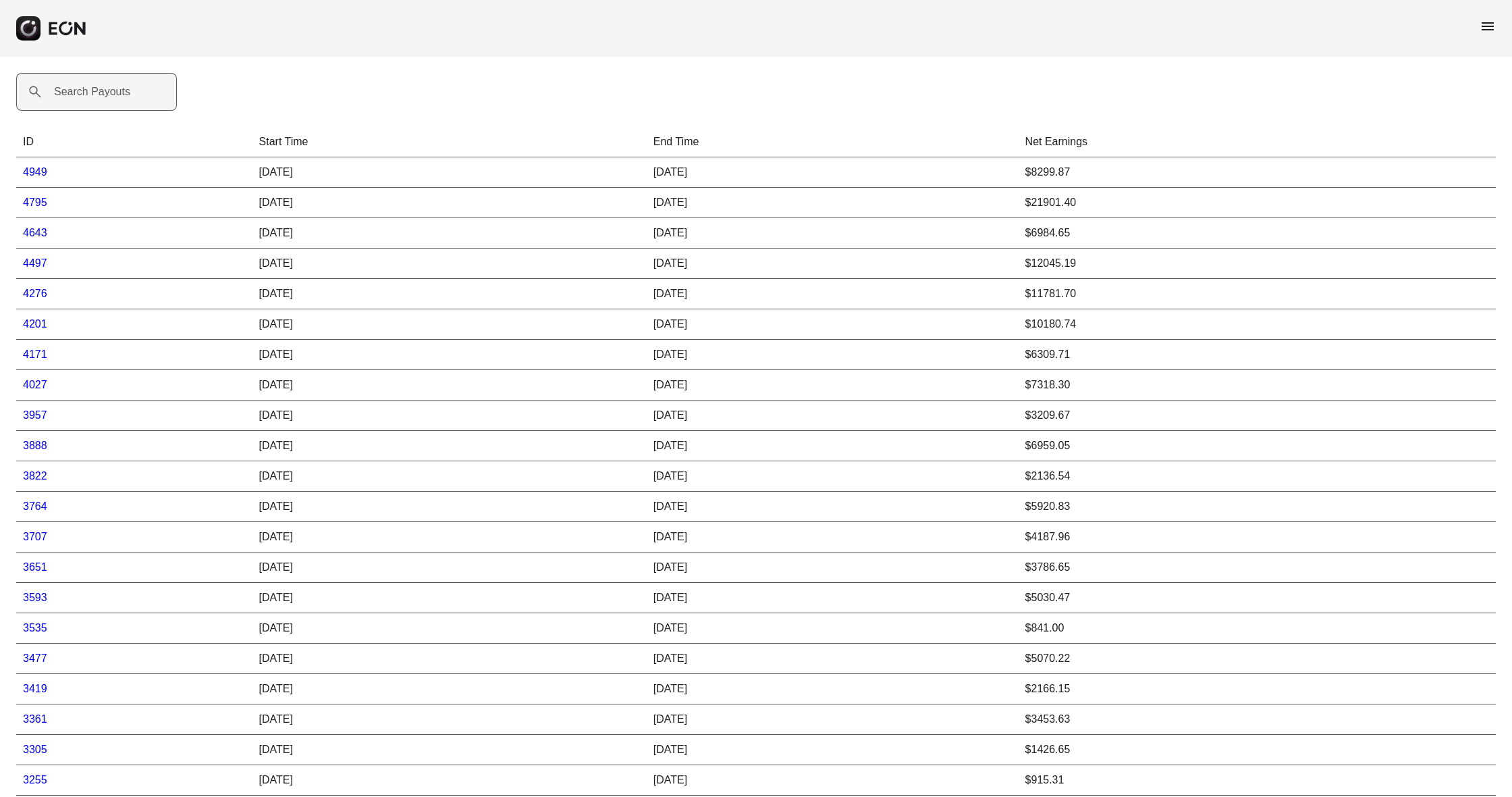
click at [128, 91] on label "Search Payouts" at bounding box center [92, 91] width 76 height 16
click at [128, 91] on Payouts "Search Payouts" at bounding box center [96, 92] width 160 height 38
paste Payouts "*****"
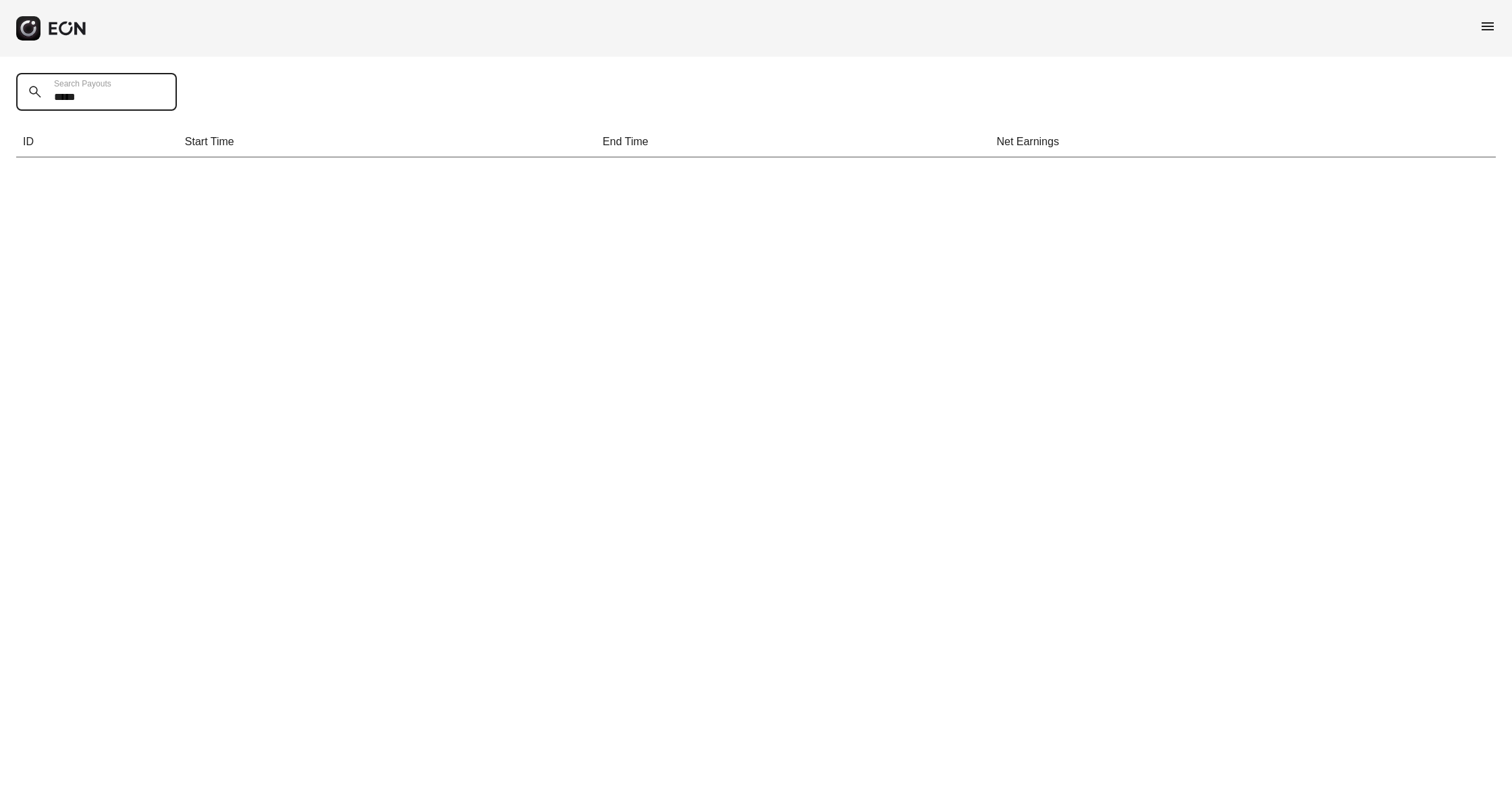
type Payouts "*****"
click at [1485, 29] on span "menu" at bounding box center [1487, 26] width 16 height 16
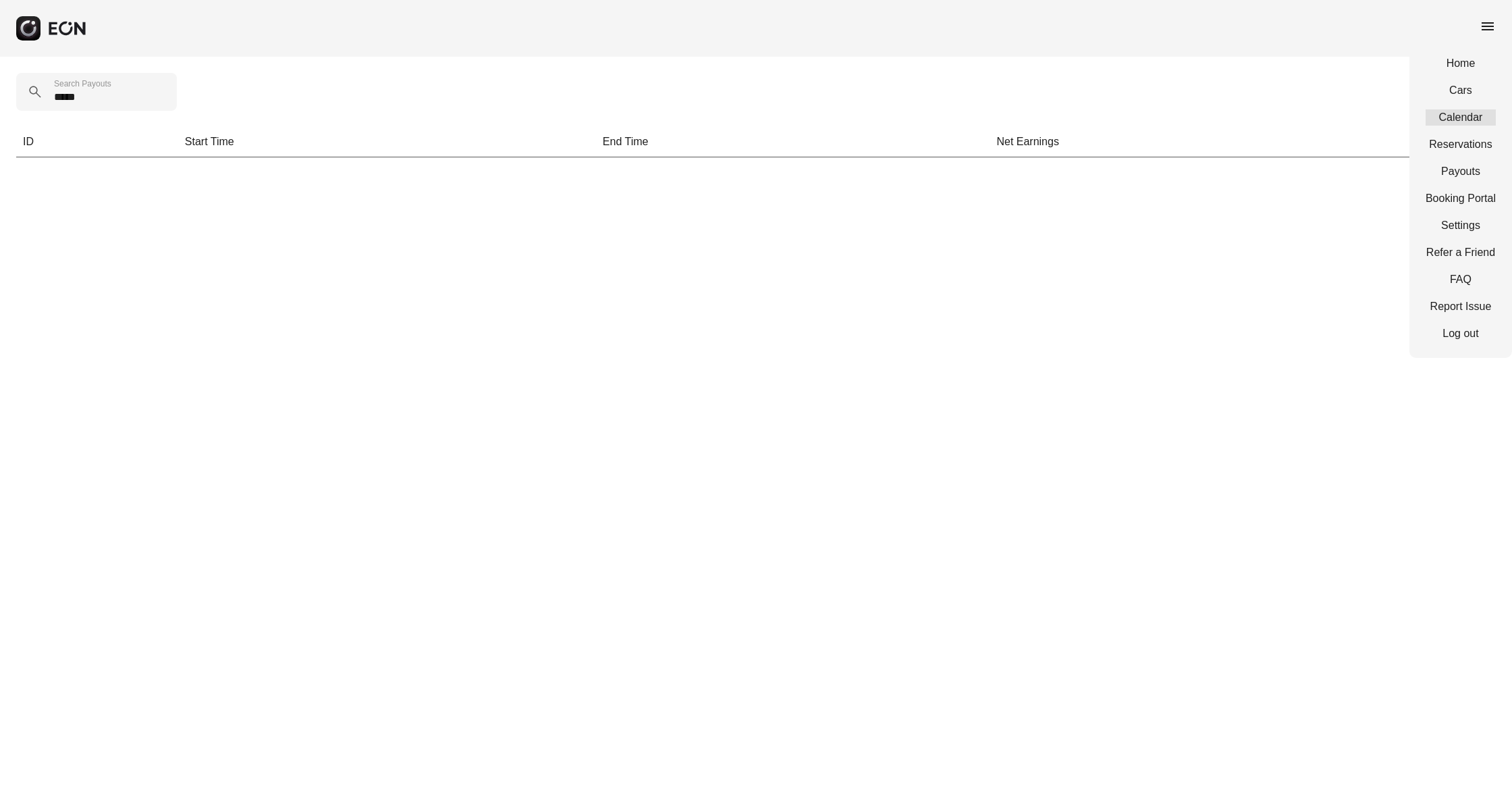
click at [1459, 119] on link "Calendar" at bounding box center [1461, 117] width 70 height 16
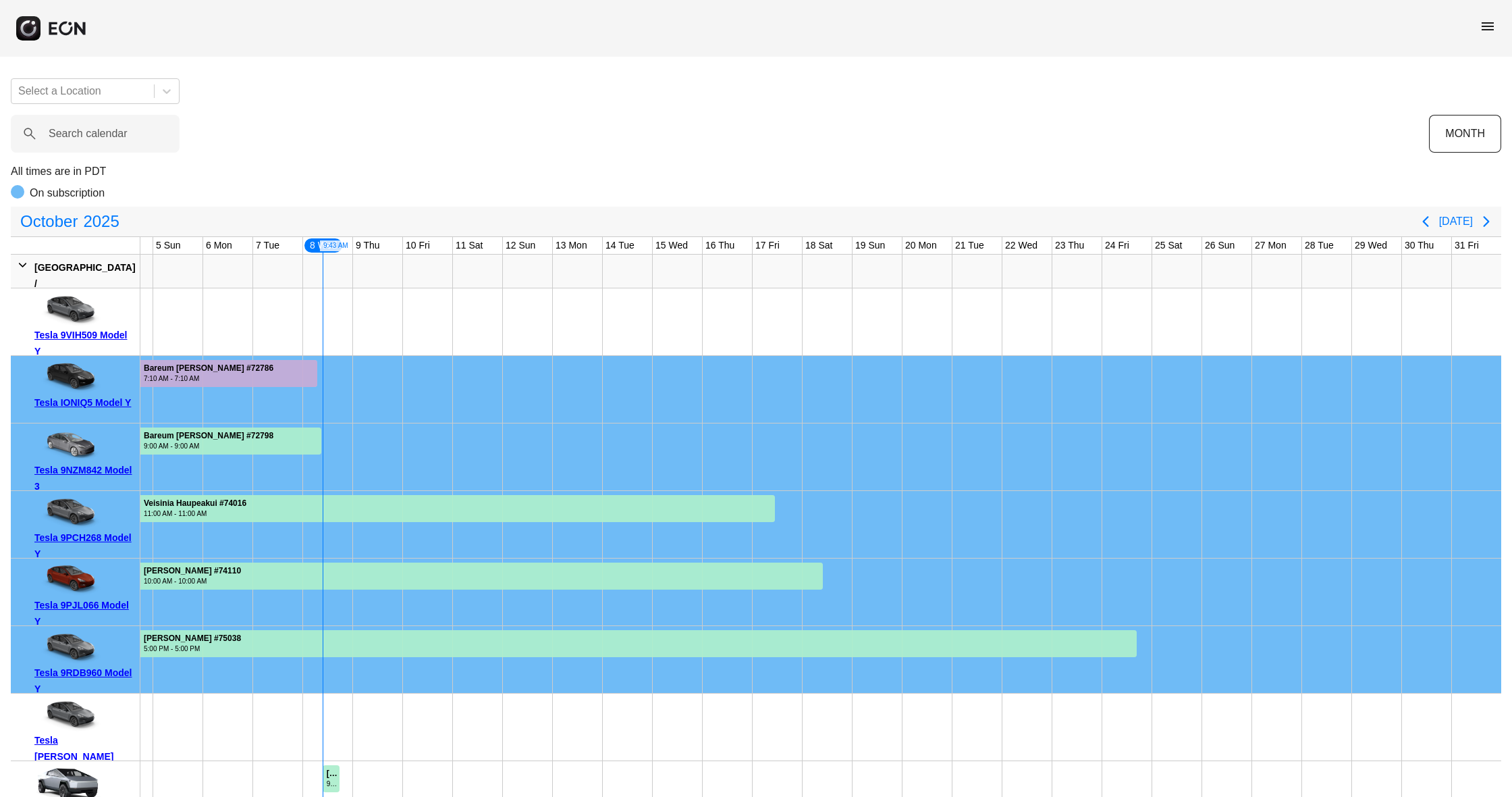
click at [1486, 27] on span "menu" at bounding box center [1487, 26] width 16 height 16
